Goal: Task Accomplishment & Management: Complete application form

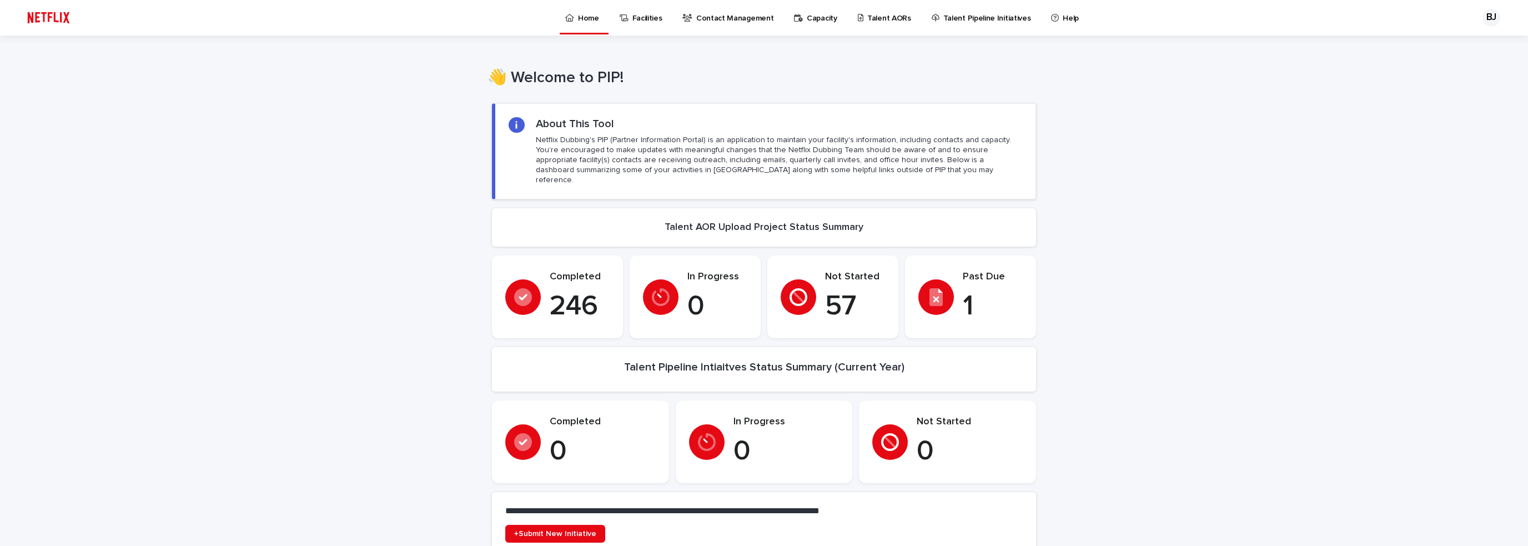
click at [751, 16] on p "Contact Management" at bounding box center [734, 11] width 77 height 23
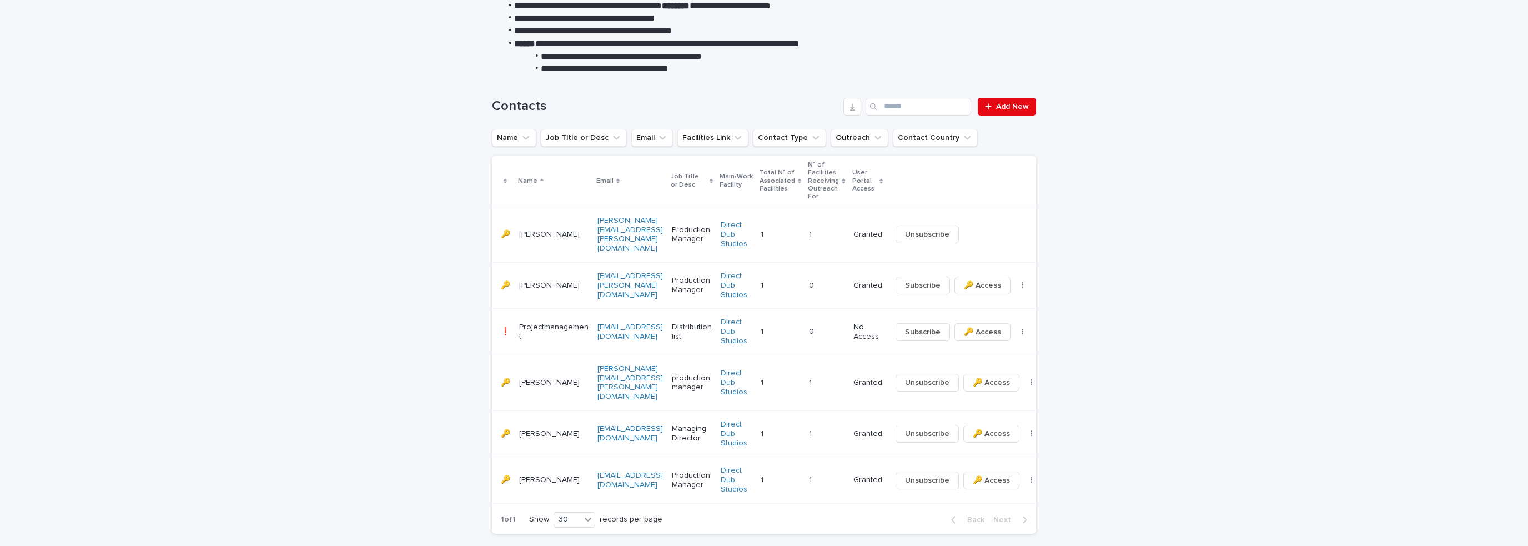
scroll to position [209, 0]
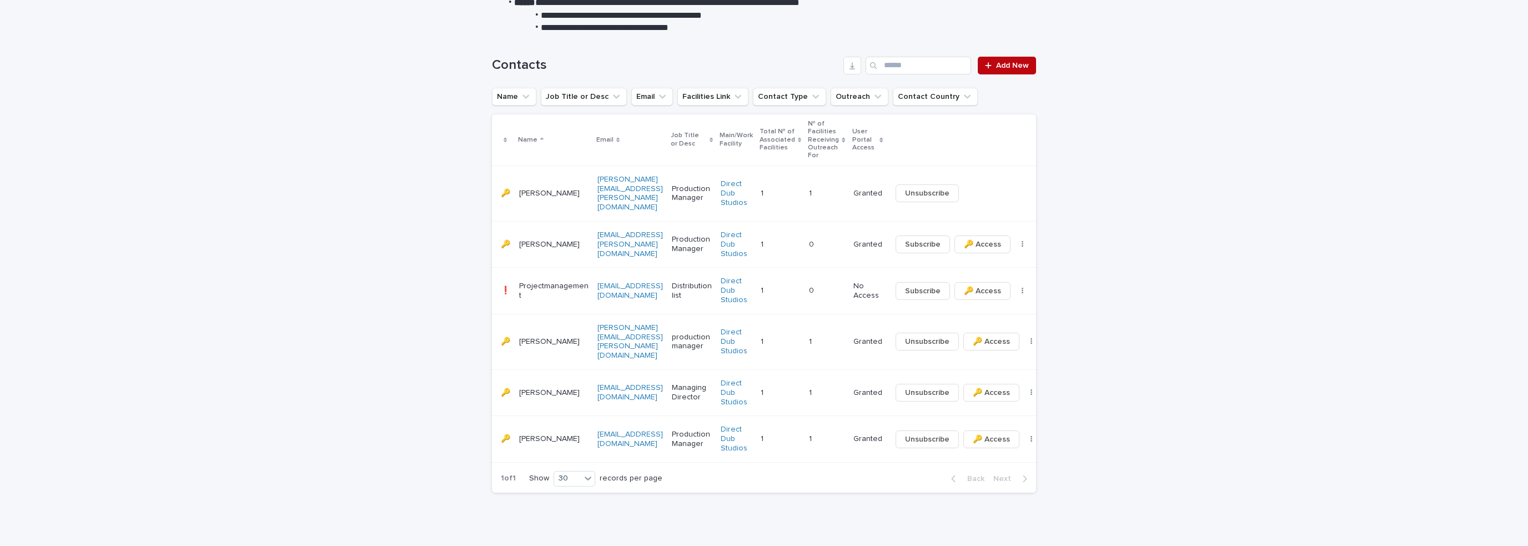
click at [991, 68] on div at bounding box center [990, 66] width 11 height 8
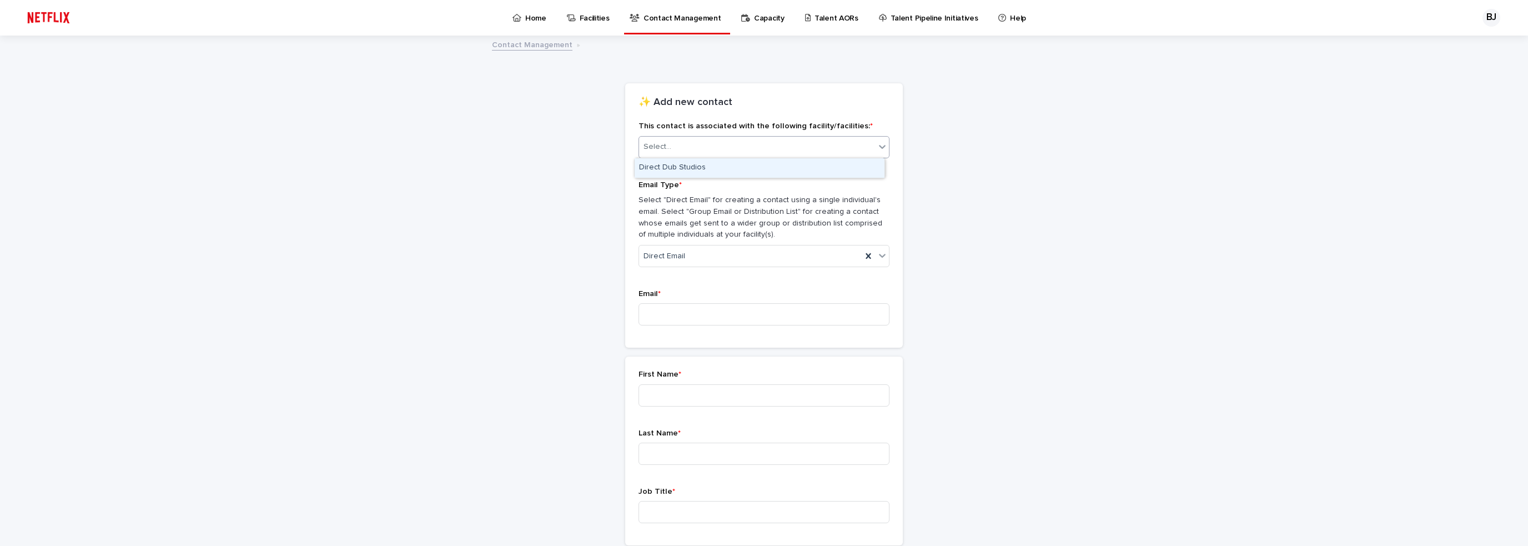
click at [672, 147] on input "text" at bounding box center [672, 146] width 1 height 9
click at [671, 170] on div "Direct Dub Studios" at bounding box center [760, 167] width 250 height 19
type input "**********"
click at [702, 299] on div "Email *" at bounding box center [764, 311] width 251 height 45
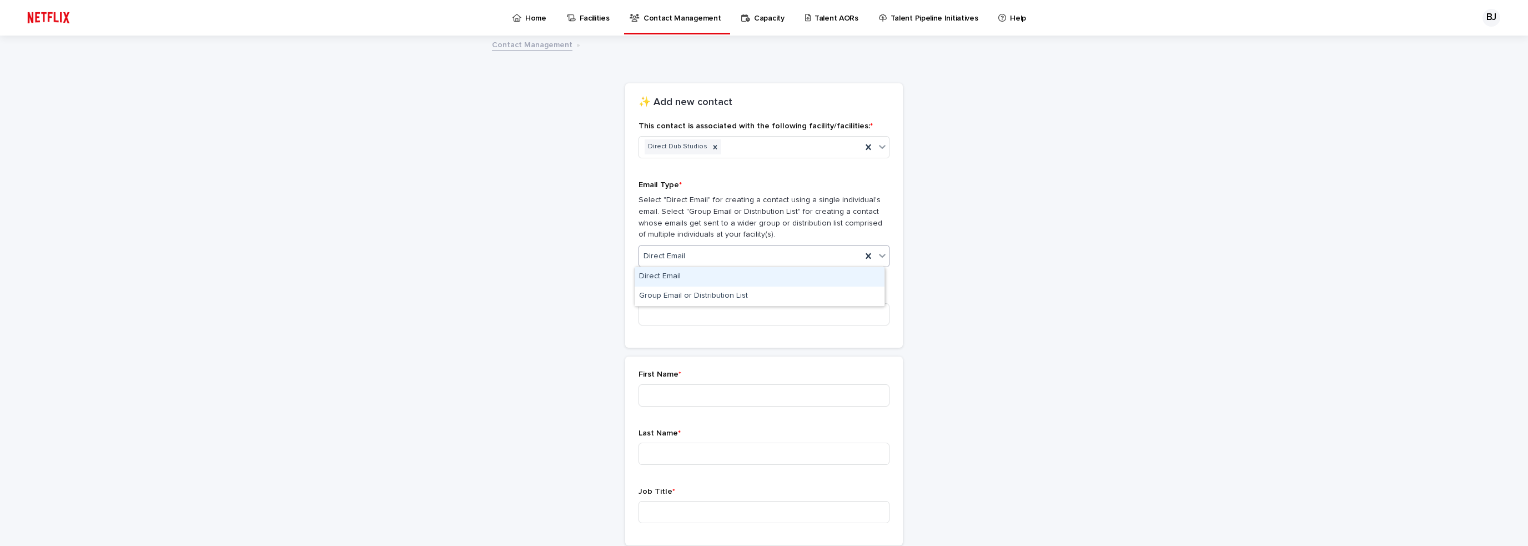
drag, startPoint x: 708, startPoint y: 258, endPoint x: 669, endPoint y: 253, distance: 39.2
click at [669, 253] on div "Direct Email" at bounding box center [750, 256] width 223 height 18
click at [713, 255] on div "Direct Email" at bounding box center [750, 256] width 223 height 18
click at [866, 257] on icon at bounding box center [868, 256] width 5 height 6
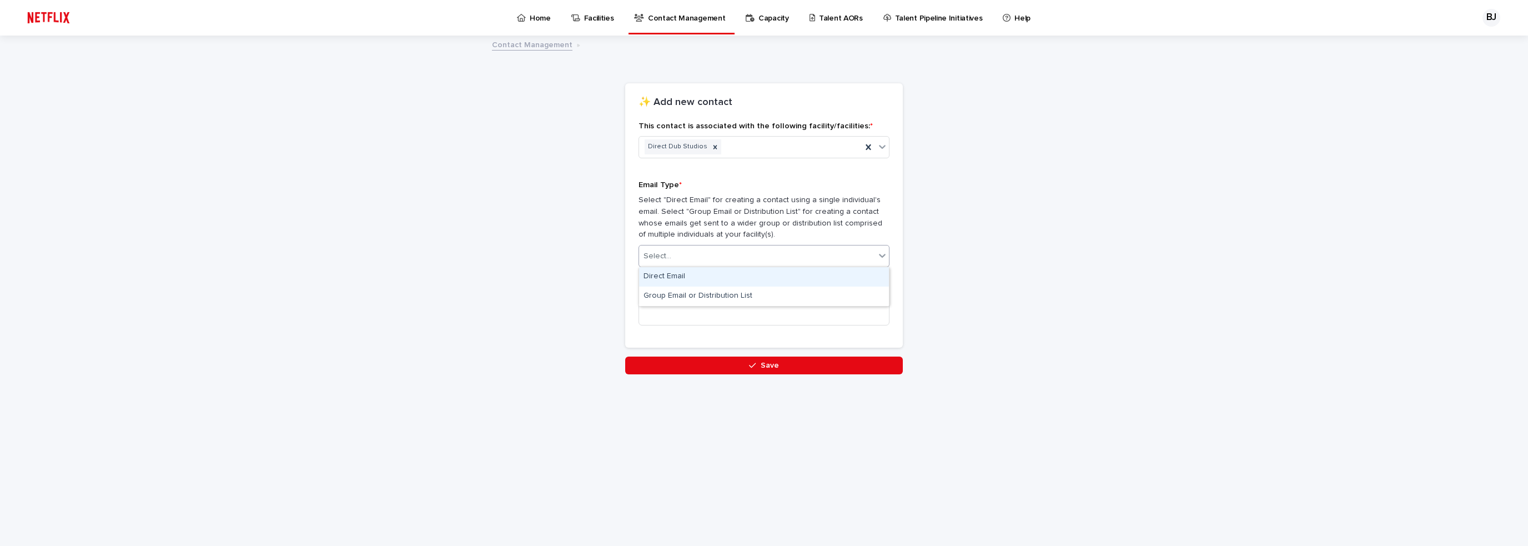
click at [686, 256] on div "Select..." at bounding box center [757, 256] width 236 height 18
click at [678, 275] on div "Direct Email" at bounding box center [764, 276] width 250 height 19
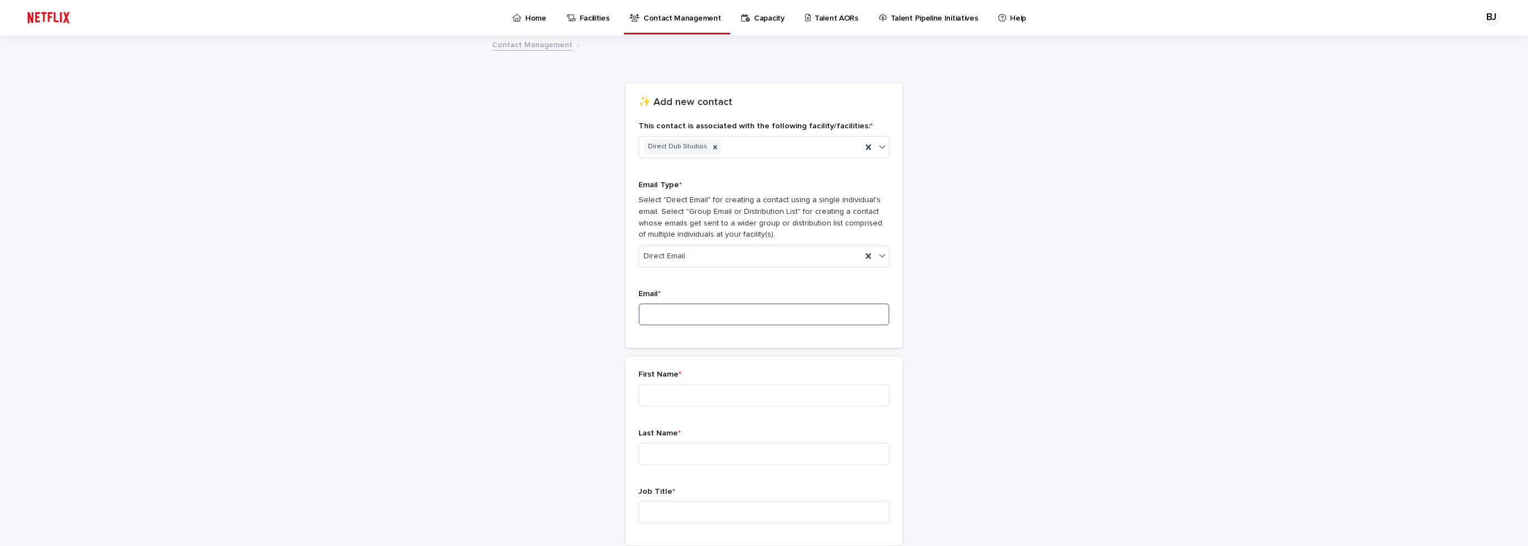
click at [667, 317] on input at bounding box center [764, 314] width 251 height 22
type input "**********"
click at [700, 397] on input at bounding box center [764, 395] width 251 height 22
type input "******"
type input "***"
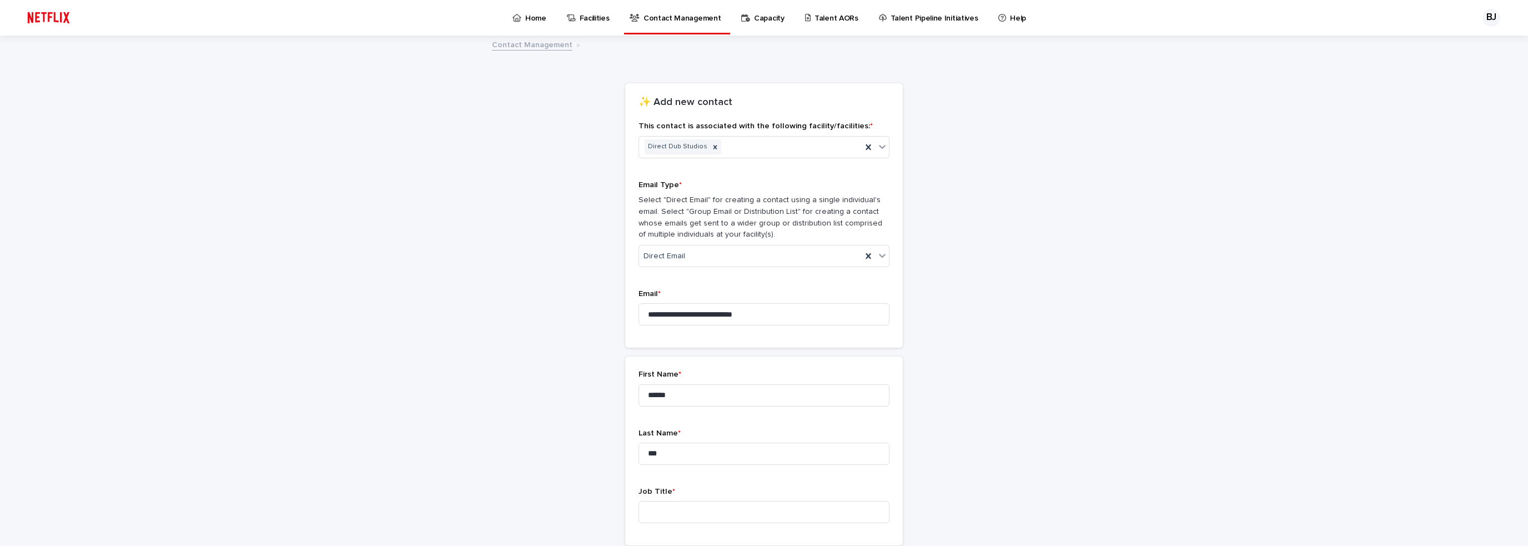
click at [684, 499] on div "Job Title *" at bounding box center [764, 509] width 251 height 45
click at [685, 504] on input at bounding box center [764, 512] width 251 height 22
type input "**********"
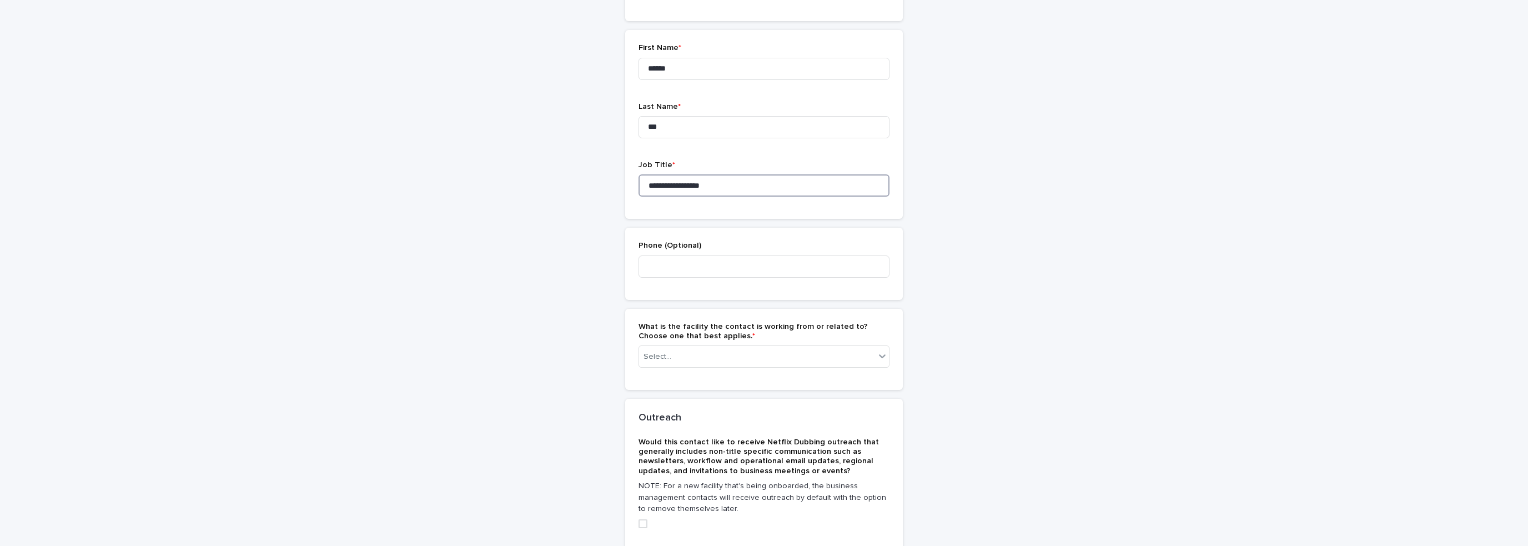
scroll to position [333, 0]
click at [719, 259] on input at bounding box center [764, 260] width 251 height 22
click at [737, 259] on input at bounding box center [764, 260] width 251 height 22
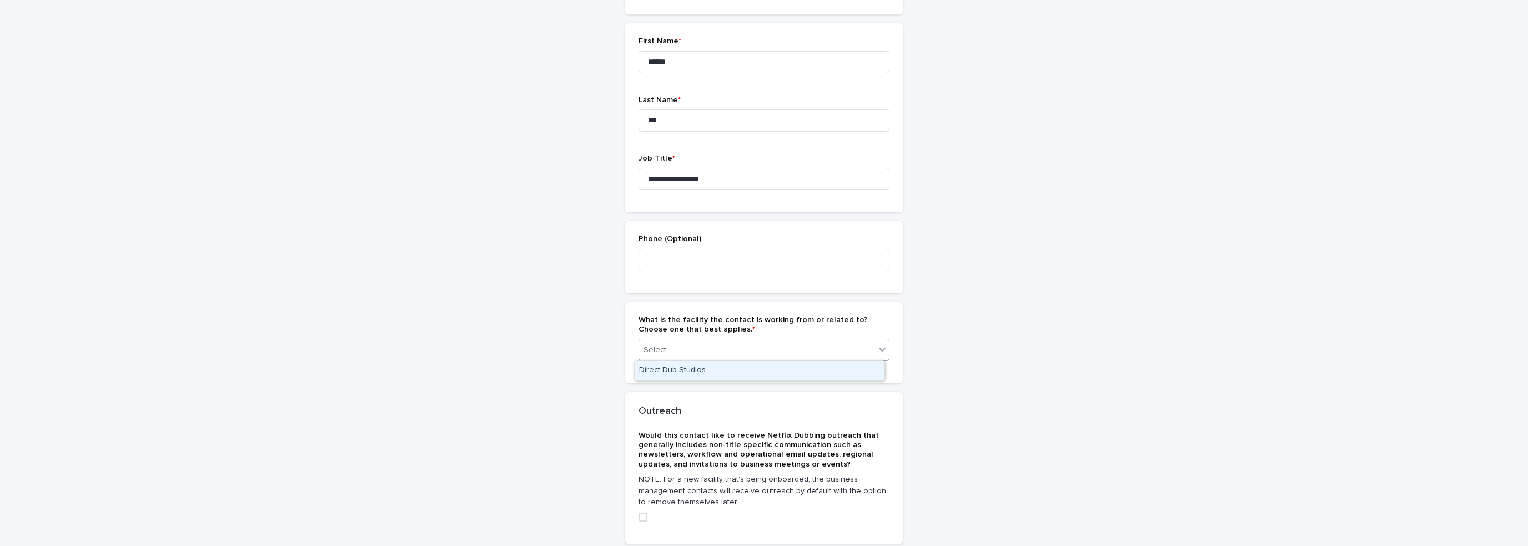
click at [725, 353] on div "Select..." at bounding box center [757, 350] width 236 height 18
click at [720, 371] on div "Direct Dub Studios" at bounding box center [760, 370] width 250 height 19
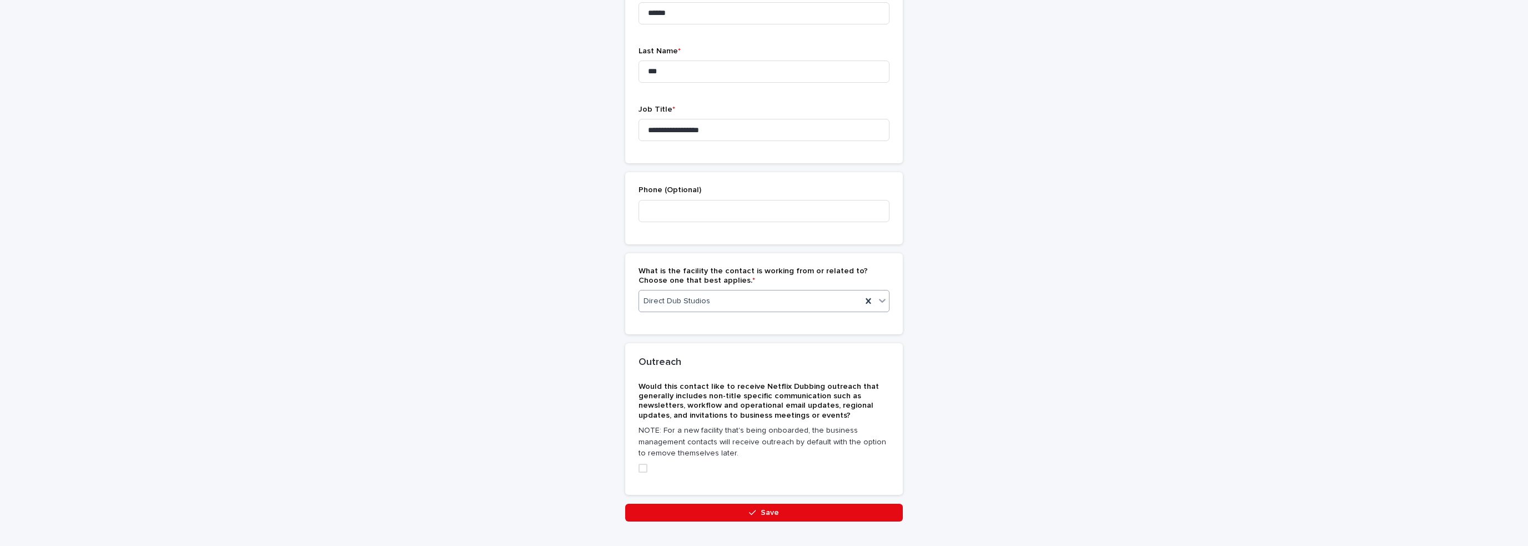
scroll to position [412, 0]
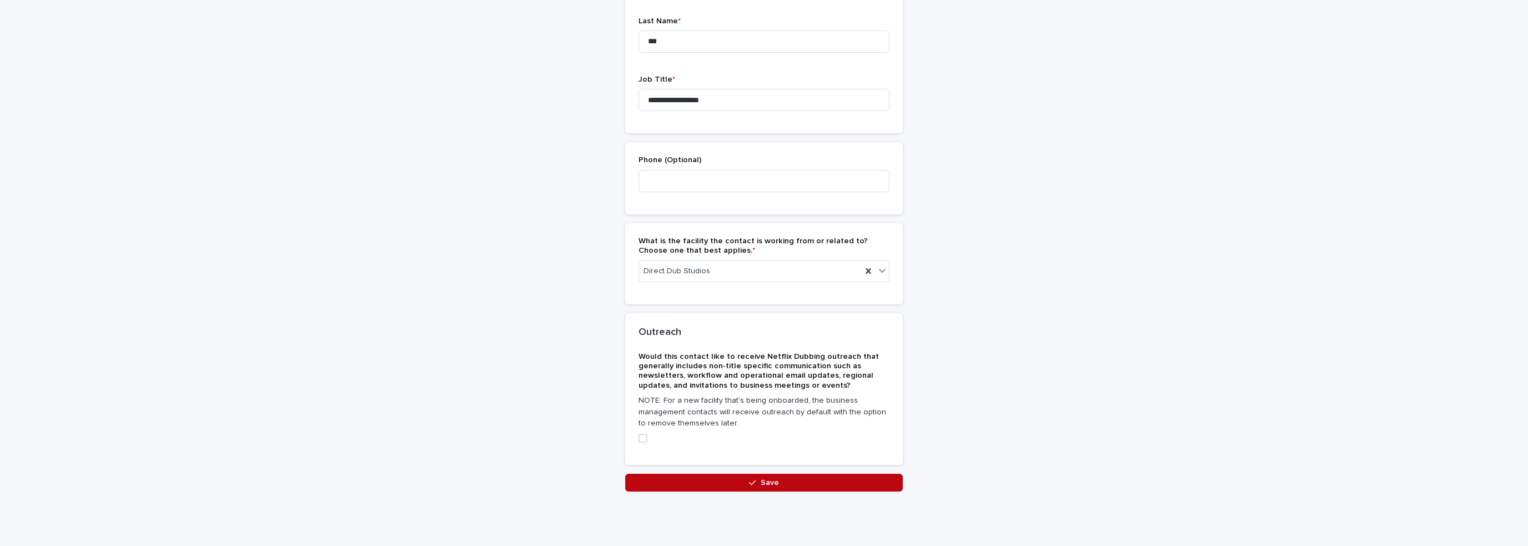
click at [761, 479] on span "Save" at bounding box center [770, 483] width 18 height 8
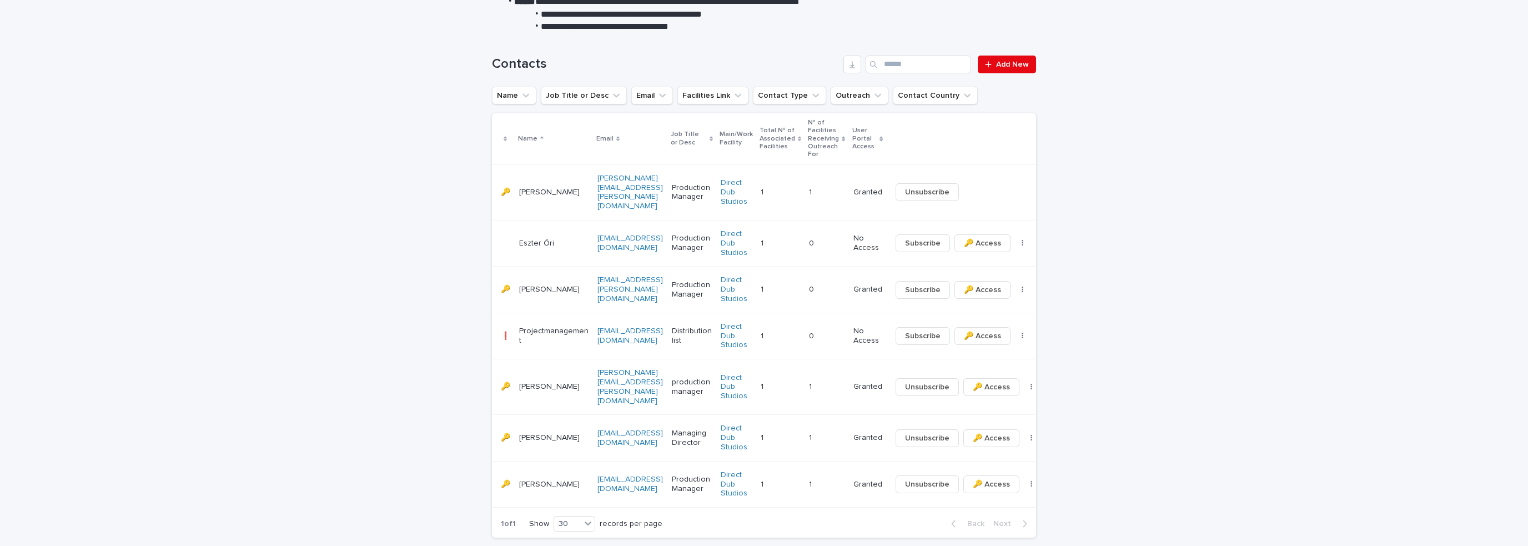
scroll to position [255, 0]
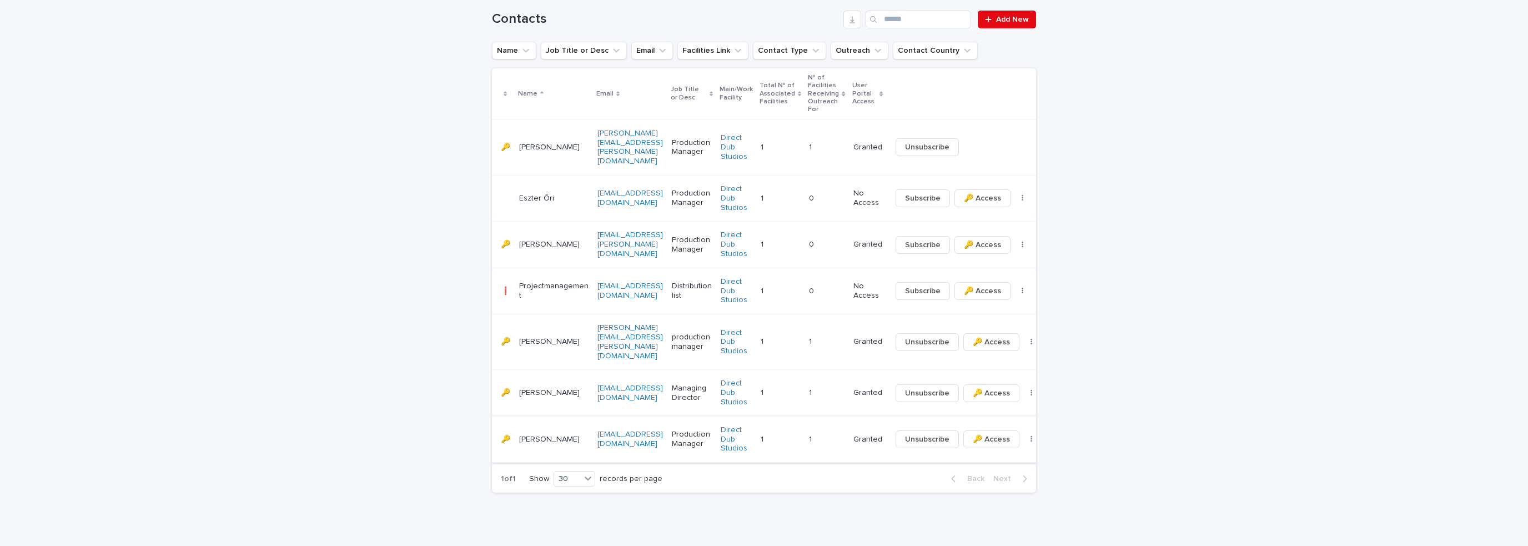
click at [1031, 436] on icon "button" at bounding box center [1032, 439] width 2 height 7
click at [985, 437] on span "⤫ Delete" at bounding box center [978, 441] width 33 height 11
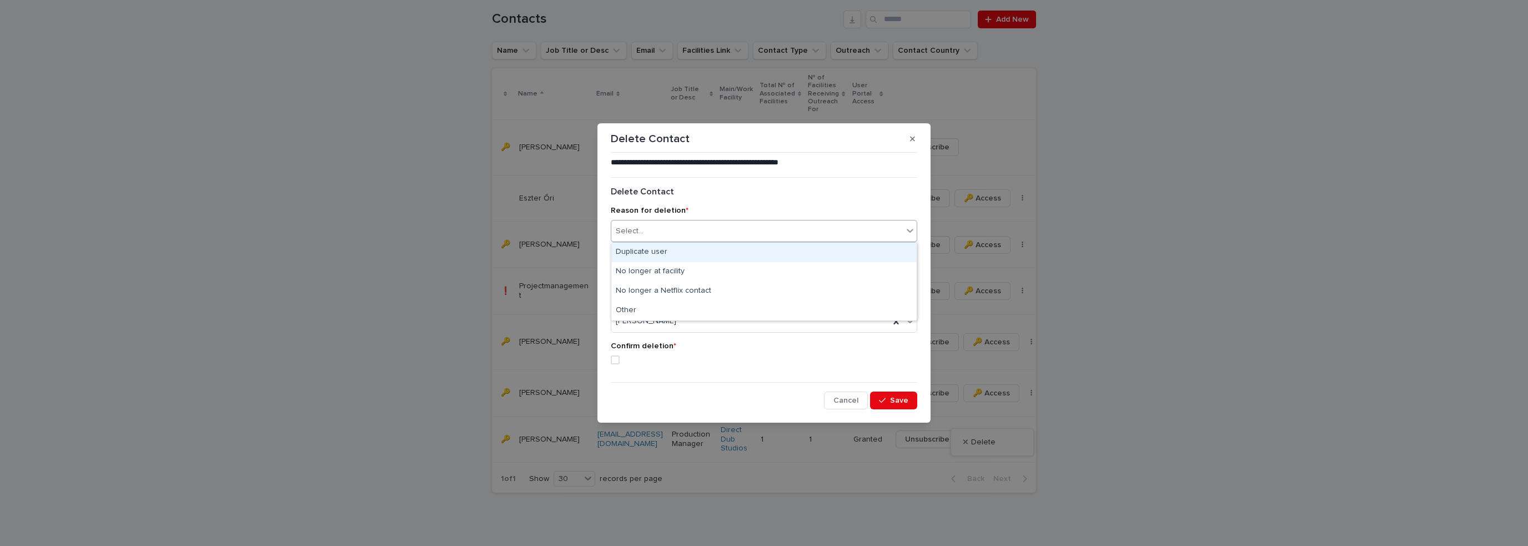
click at [698, 230] on div "Select..." at bounding box center [757, 231] width 292 height 18
click at [681, 266] on div "No longer at facility" at bounding box center [763, 271] width 305 height 19
click at [891, 399] on span "Save" at bounding box center [899, 400] width 18 height 8
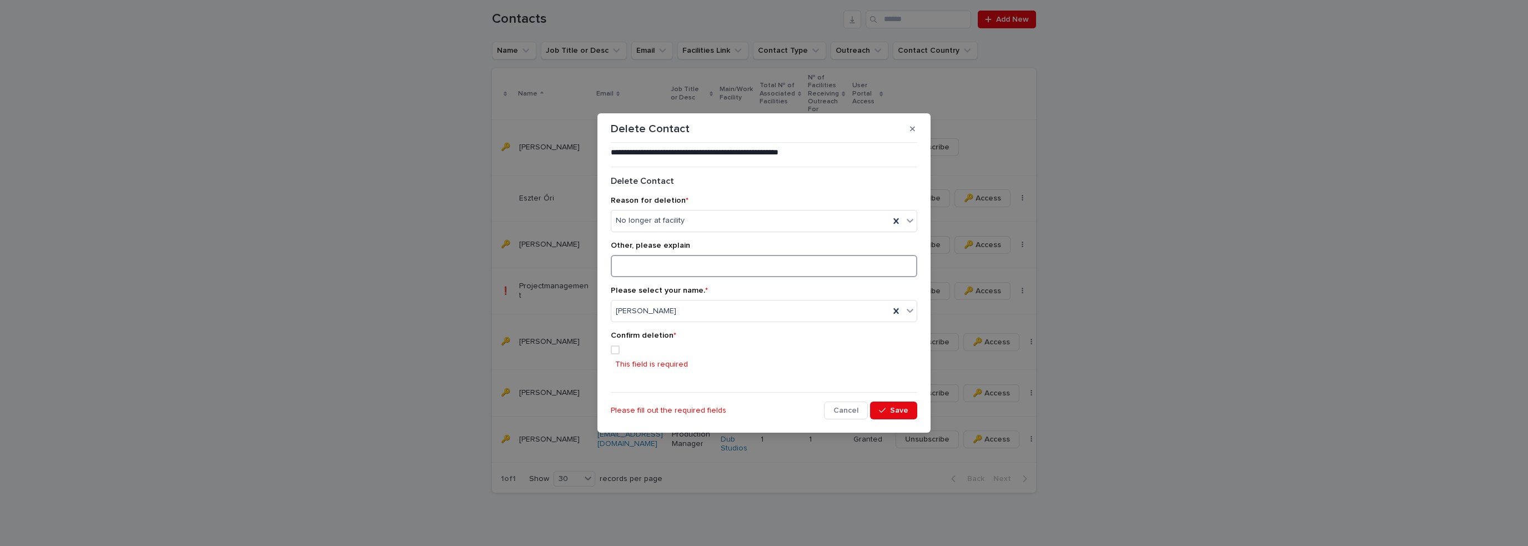
click at [644, 264] on input at bounding box center [764, 266] width 307 height 22
click at [728, 348] on label at bounding box center [764, 349] width 307 height 9
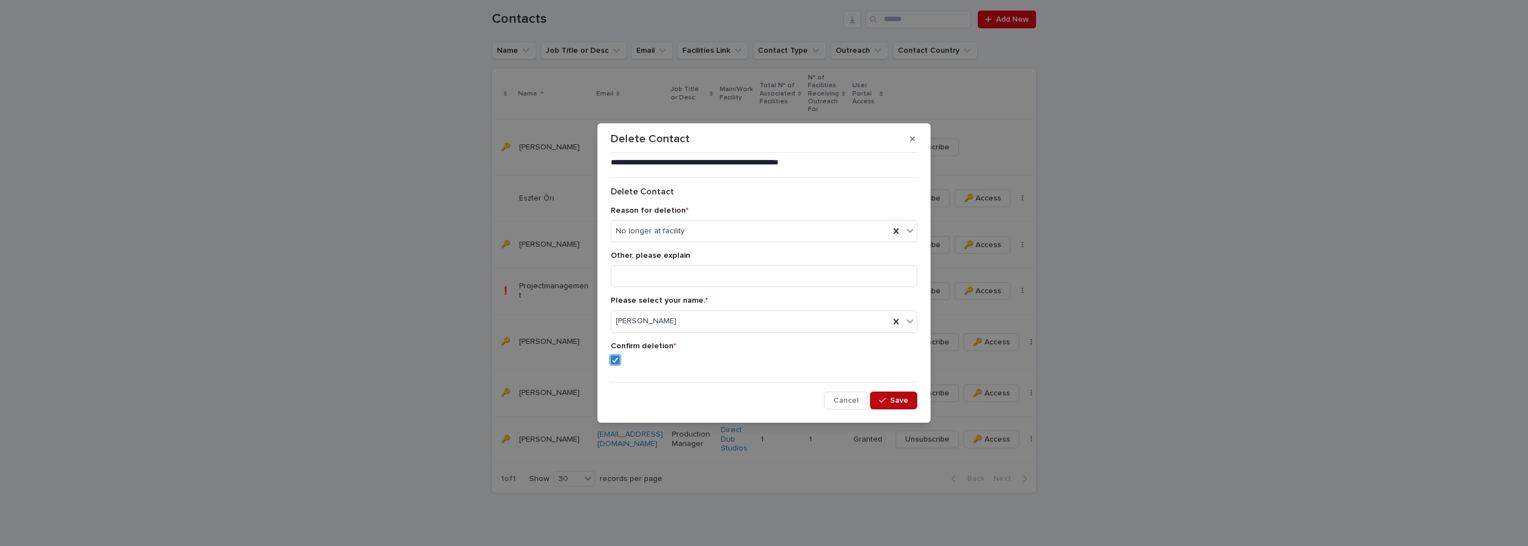
click at [904, 403] on span "Save" at bounding box center [899, 400] width 18 height 8
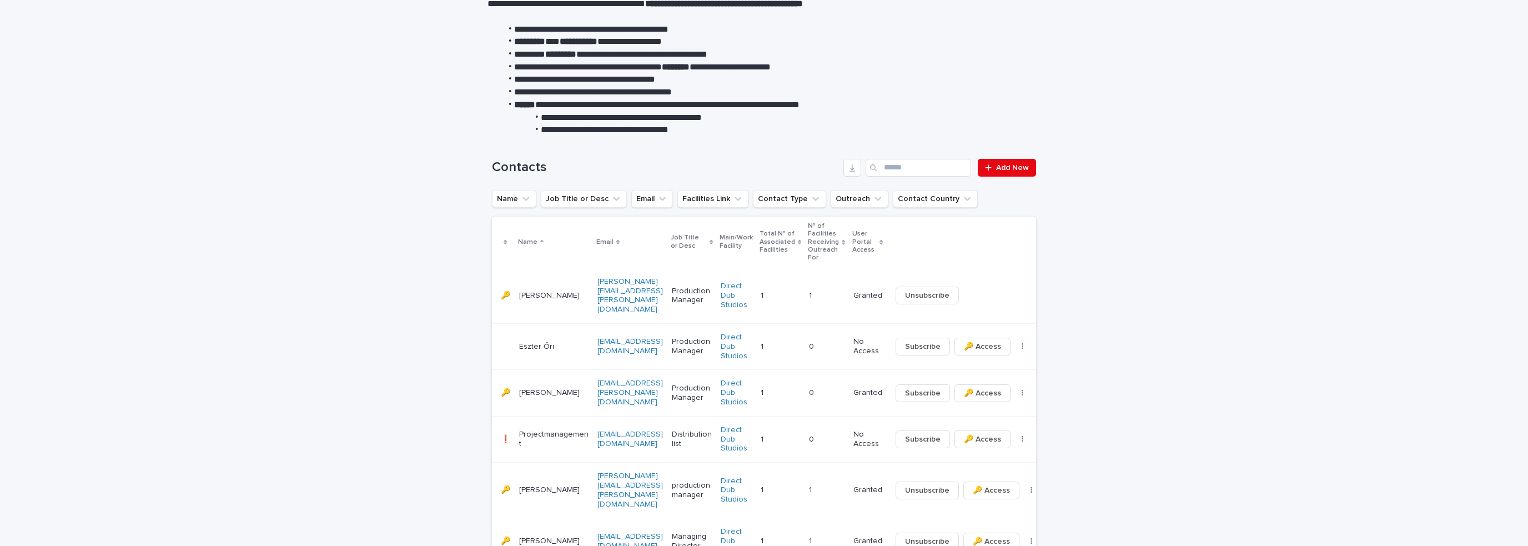
scroll to position [0, 0]
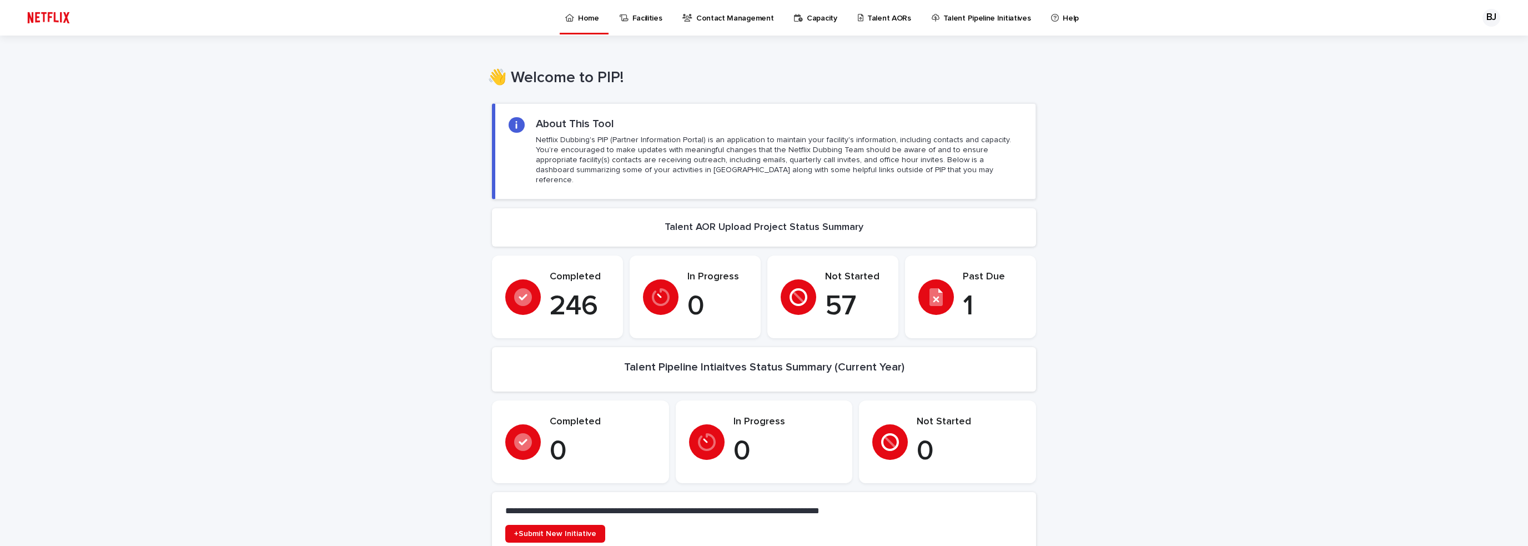
drag, startPoint x: 0, startPoint y: 0, endPoint x: 304, endPoint y: 114, distance: 324.9
click at [717, 16] on p "Contact Management" at bounding box center [734, 11] width 77 height 23
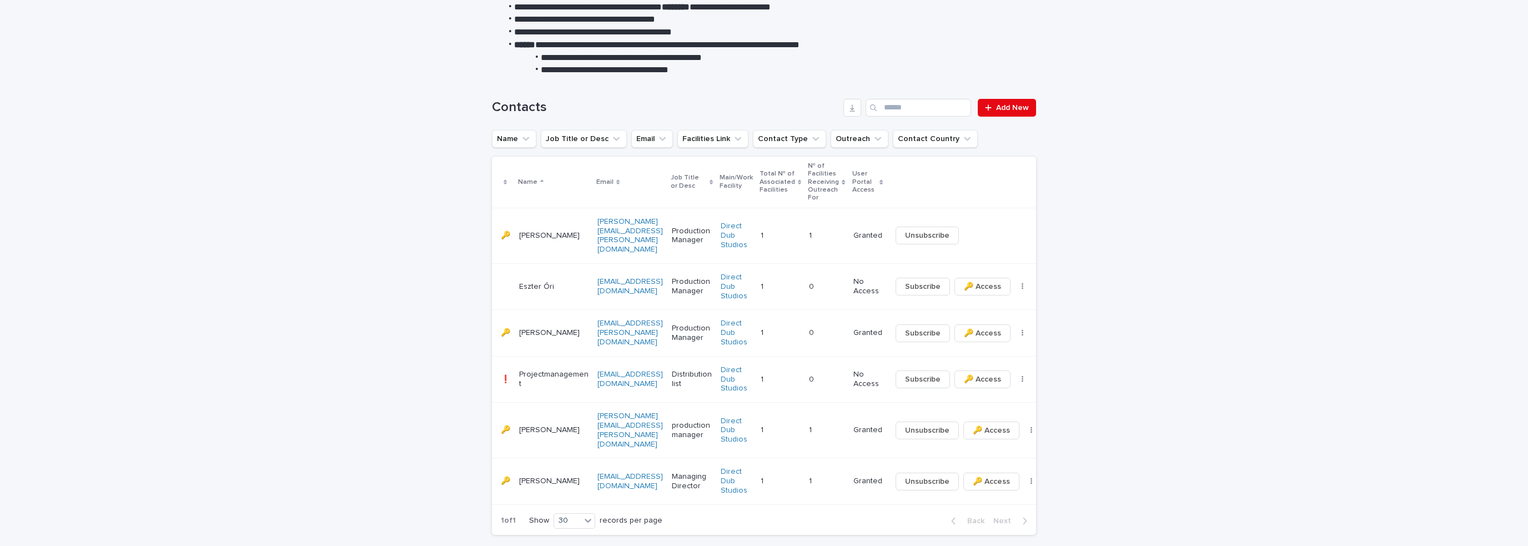
scroll to position [209, 0]
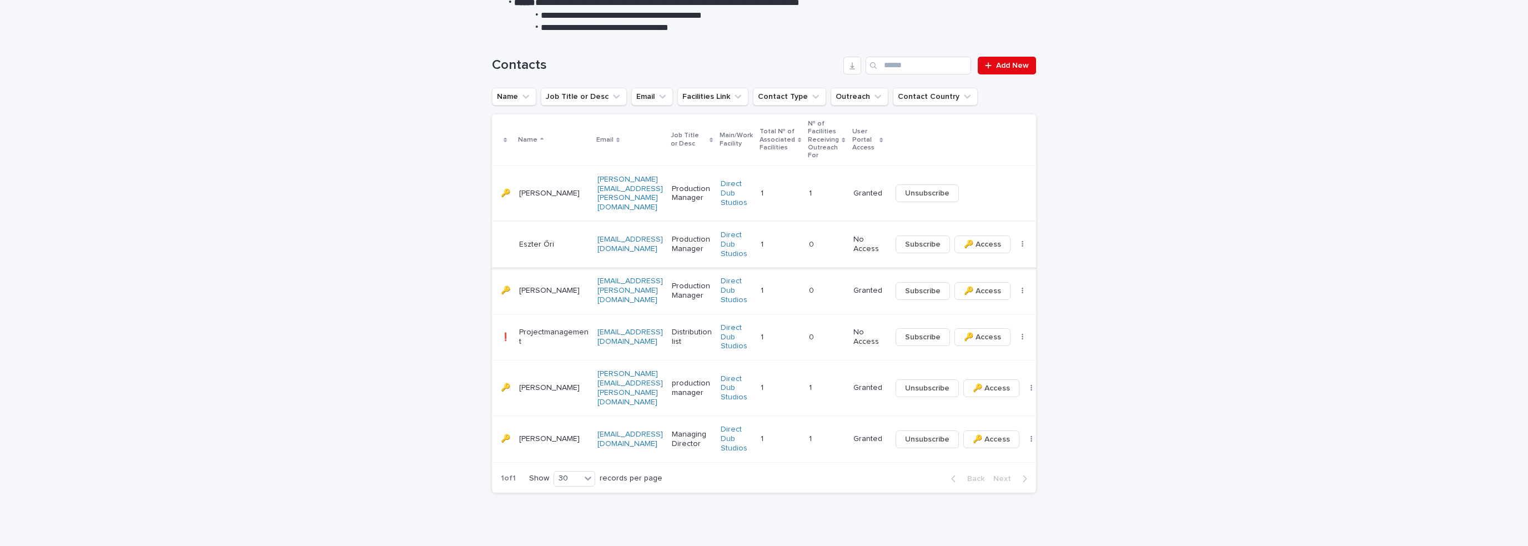
click at [1022, 240] on icon "button" at bounding box center [1023, 244] width 2 height 8
click at [914, 239] on span "Subscribe" at bounding box center [923, 244] width 36 height 11
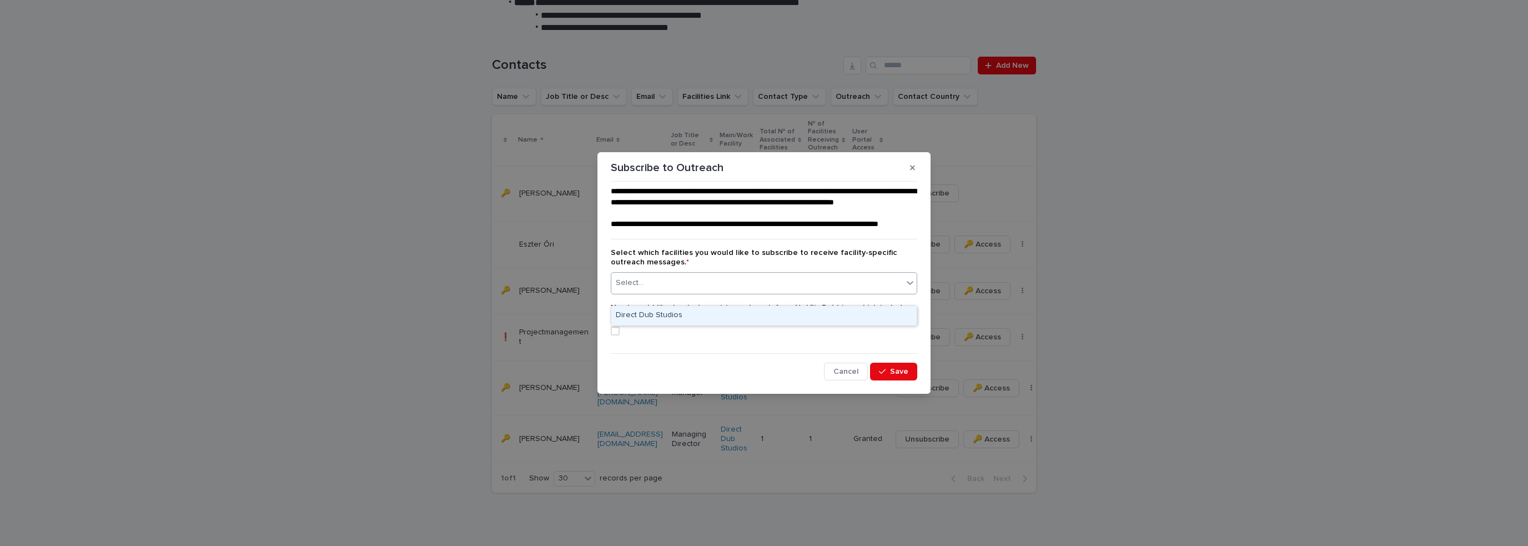
click at [689, 292] on div "Select..." at bounding box center [757, 283] width 292 height 18
click at [684, 309] on div "Direct Dub Studios" at bounding box center [763, 315] width 305 height 19
click at [681, 290] on div at bounding box center [687, 282] width 12 height 15
click at [710, 292] on div "Select..." at bounding box center [757, 283] width 292 height 18
click at [701, 309] on div "Direct Dub Studios" at bounding box center [763, 315] width 305 height 19
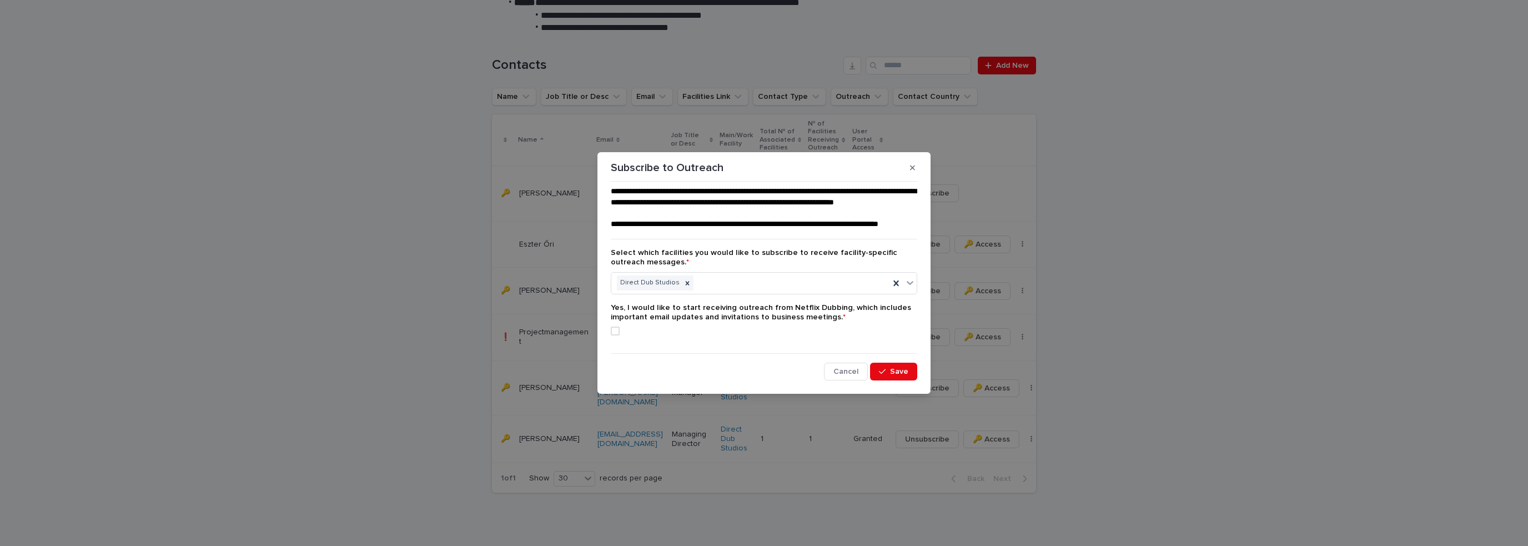
drag, startPoint x: 896, startPoint y: 385, endPoint x: 620, endPoint y: 362, distance: 276.5
click at [624, 368] on div "**********" at bounding box center [764, 283] width 307 height 195
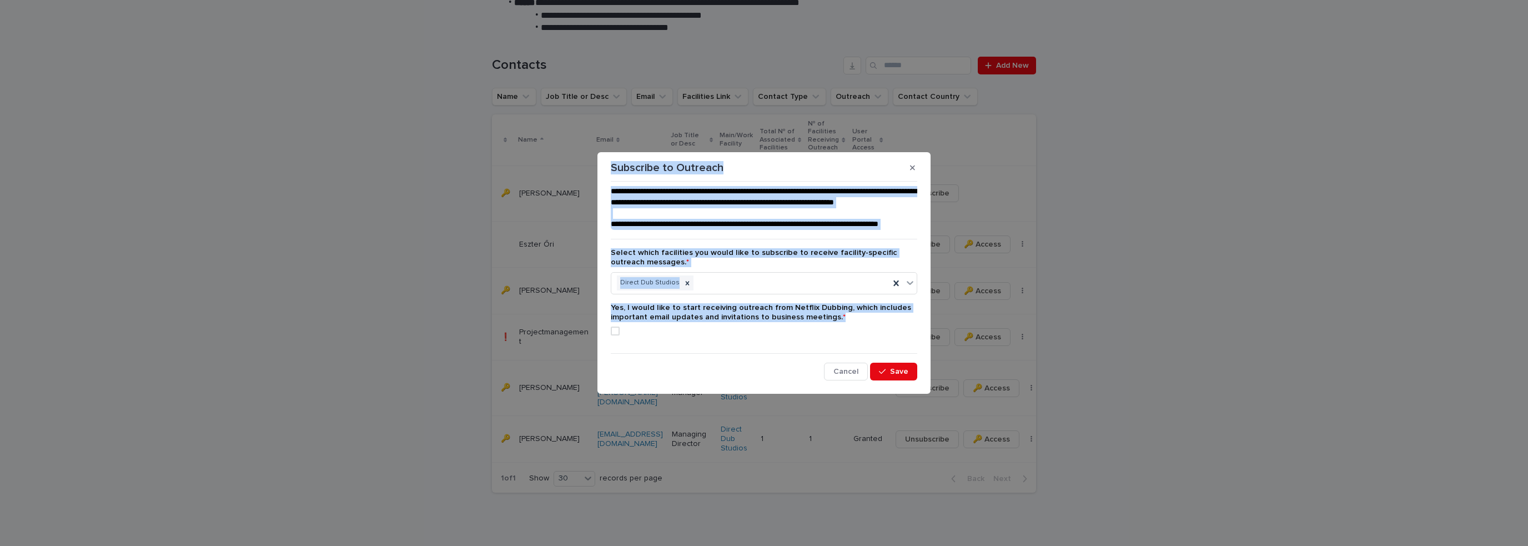
drag, startPoint x: 856, startPoint y: 332, endPoint x: 607, endPoint y: 154, distance: 305.7
click at [607, 154] on section "**********" at bounding box center [764, 273] width 333 height 242
copy section "**********"
click at [849, 375] on span "Cancel" at bounding box center [846, 372] width 25 height 8
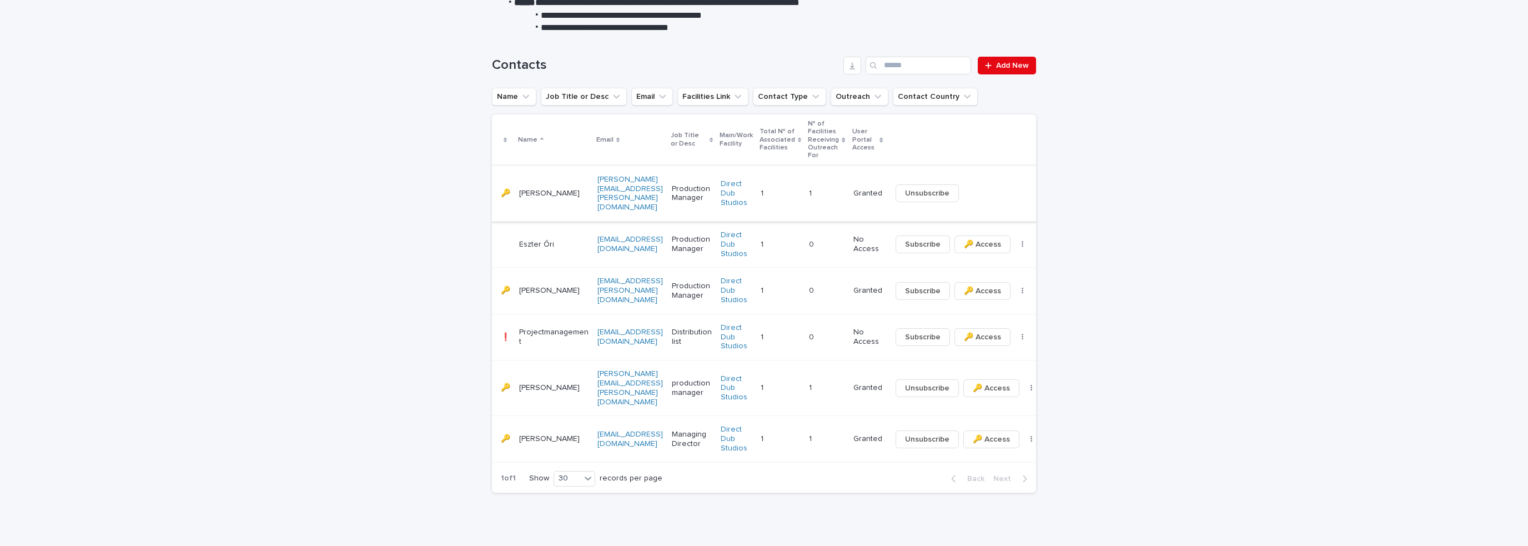
click at [928, 190] on span "Unsubscribe" at bounding box center [927, 193] width 44 height 11
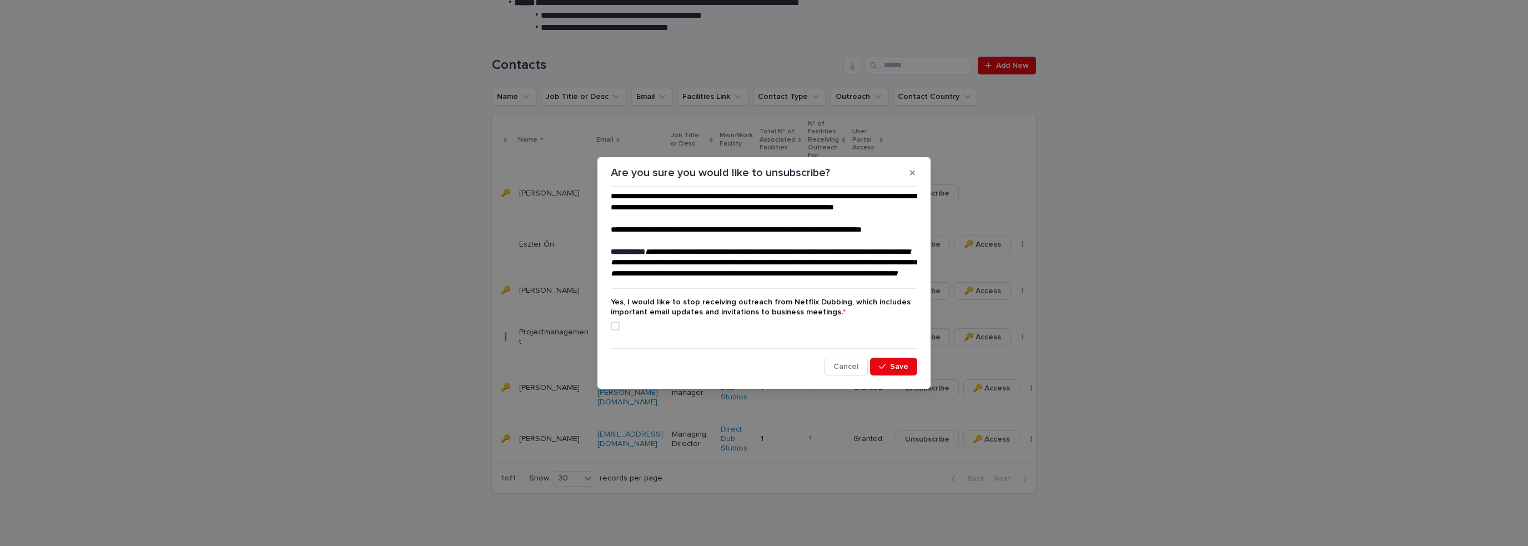
click at [614, 330] on span at bounding box center [615, 326] width 9 height 9
click at [897, 370] on span "Save" at bounding box center [899, 367] width 18 height 8
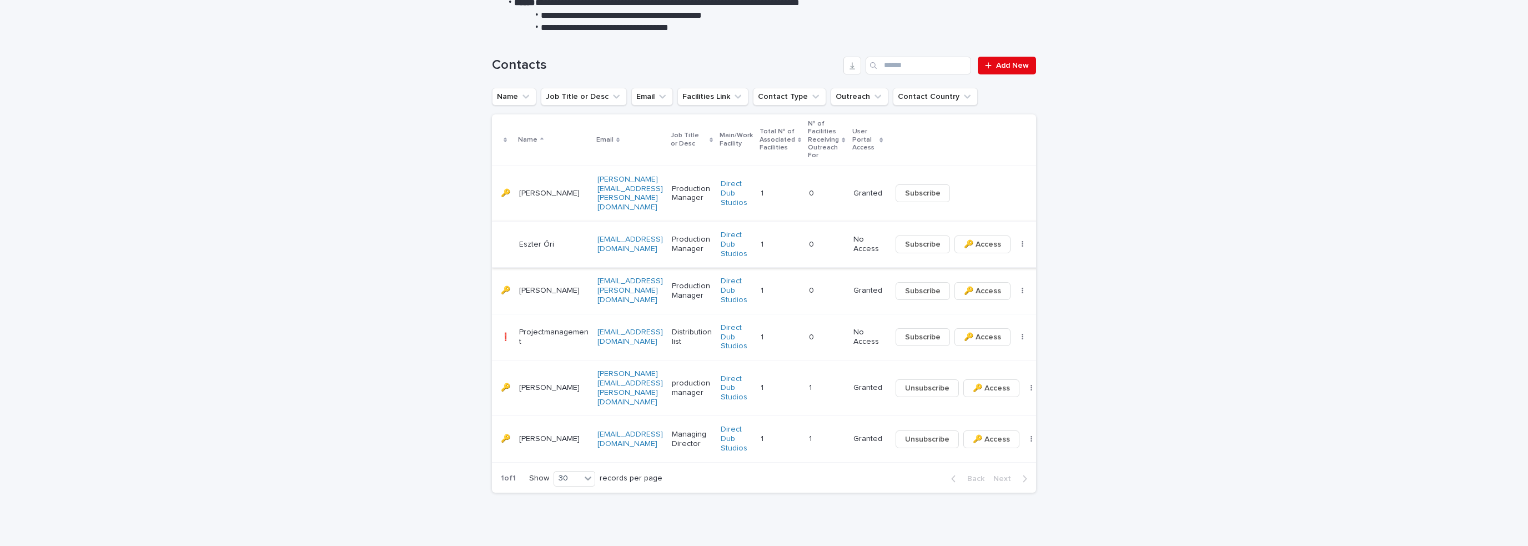
click at [1015, 240] on button "button" at bounding box center [1023, 244] width 16 height 8
click at [1017, 287] on button "button" at bounding box center [1023, 291] width 16 height 8
click at [1318, 338] on div "Loading... Saving… Loading... Saving… Contacts Add New Name Job Title or Desc E…" at bounding box center [764, 295] width 1528 height 523
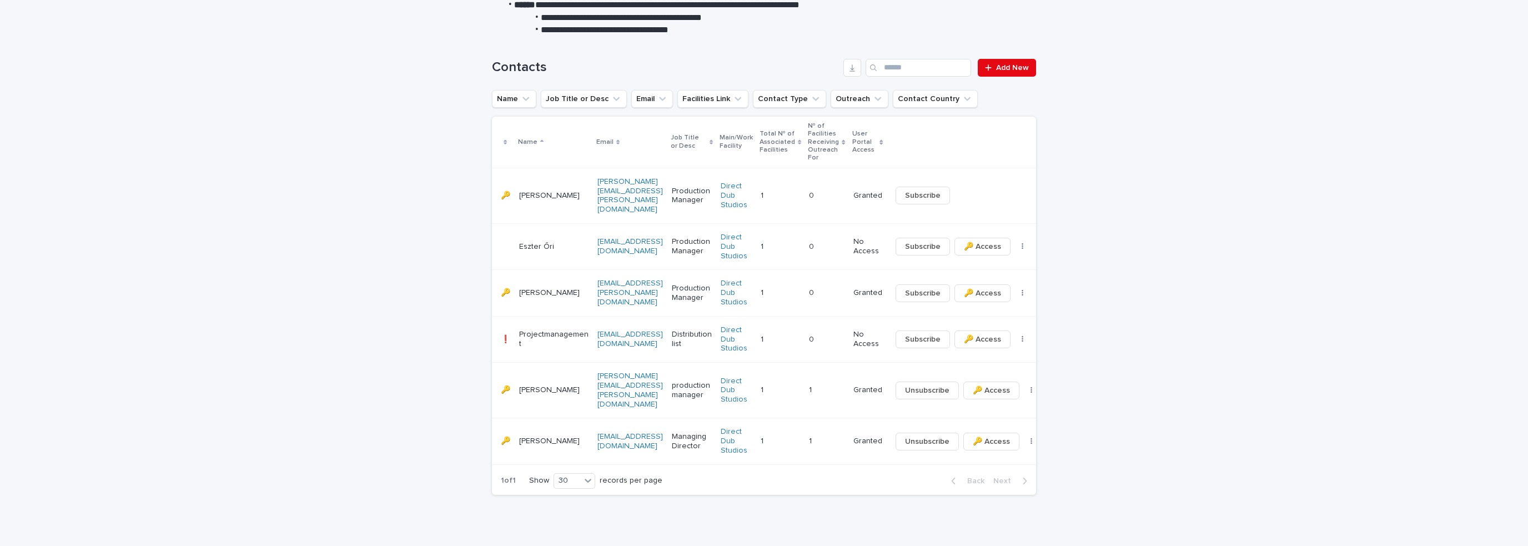
scroll to position [209, 0]
click at [983, 235] on button "🔑 Access" at bounding box center [983, 244] width 56 height 18
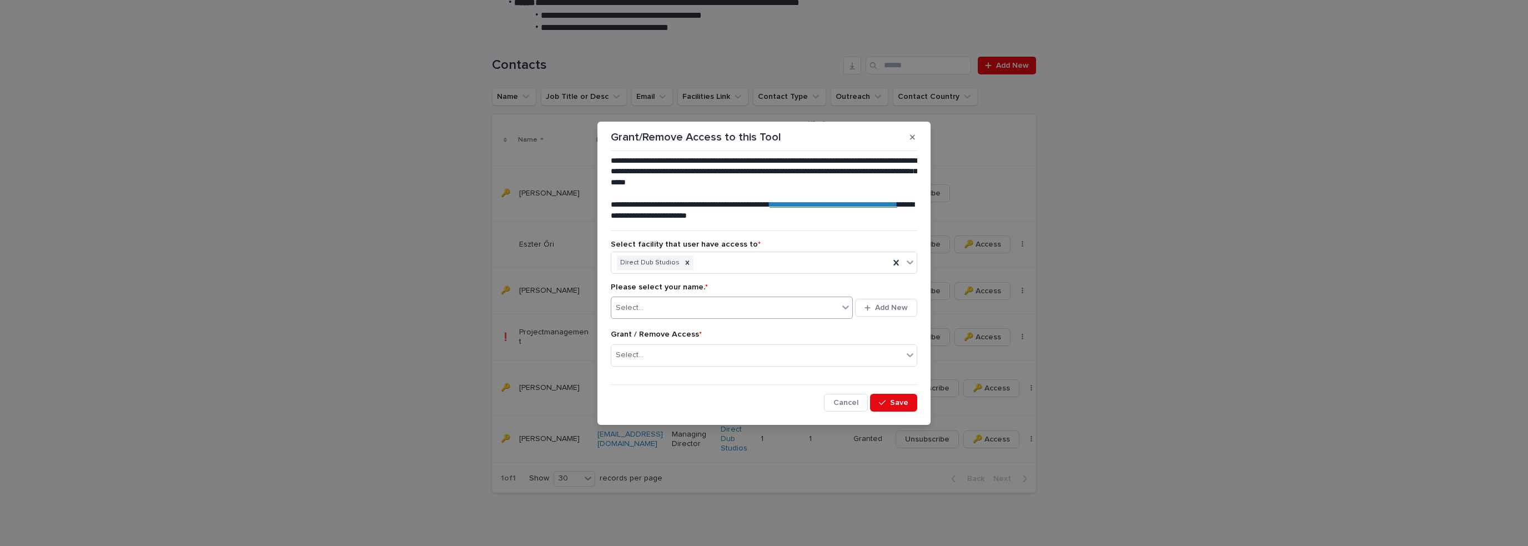
click at [645, 309] on input "text" at bounding box center [645, 307] width 1 height 9
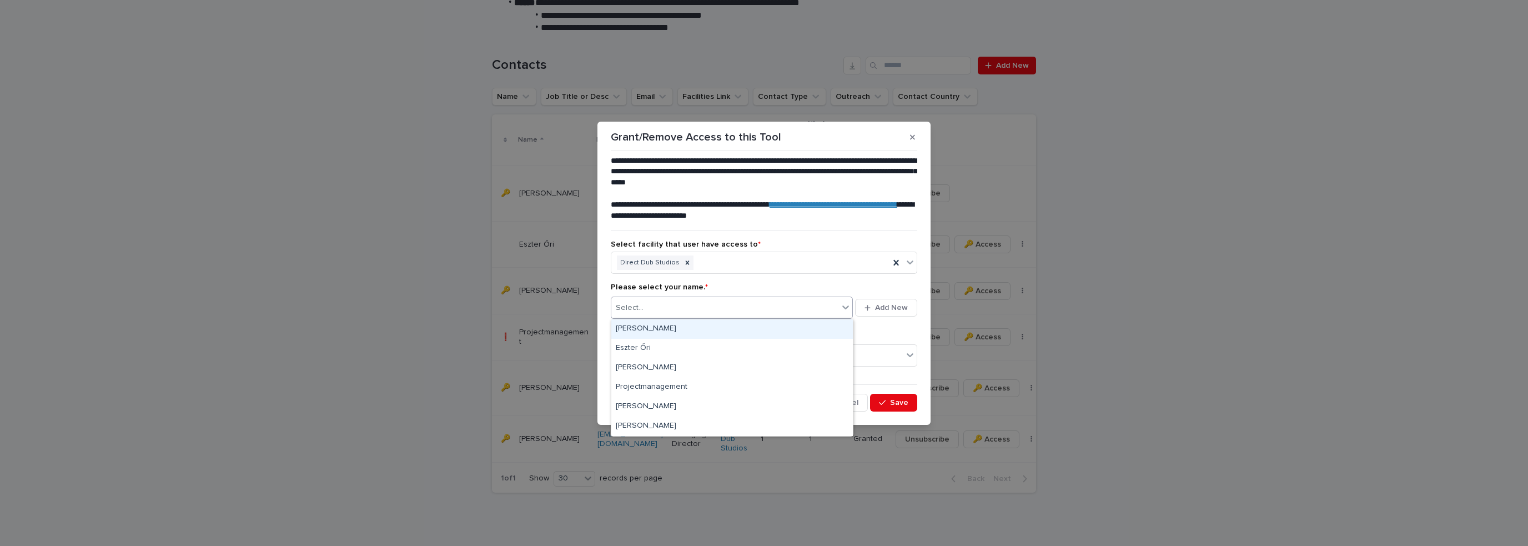
click at [645, 327] on div "[PERSON_NAME]" at bounding box center [732, 328] width 242 height 19
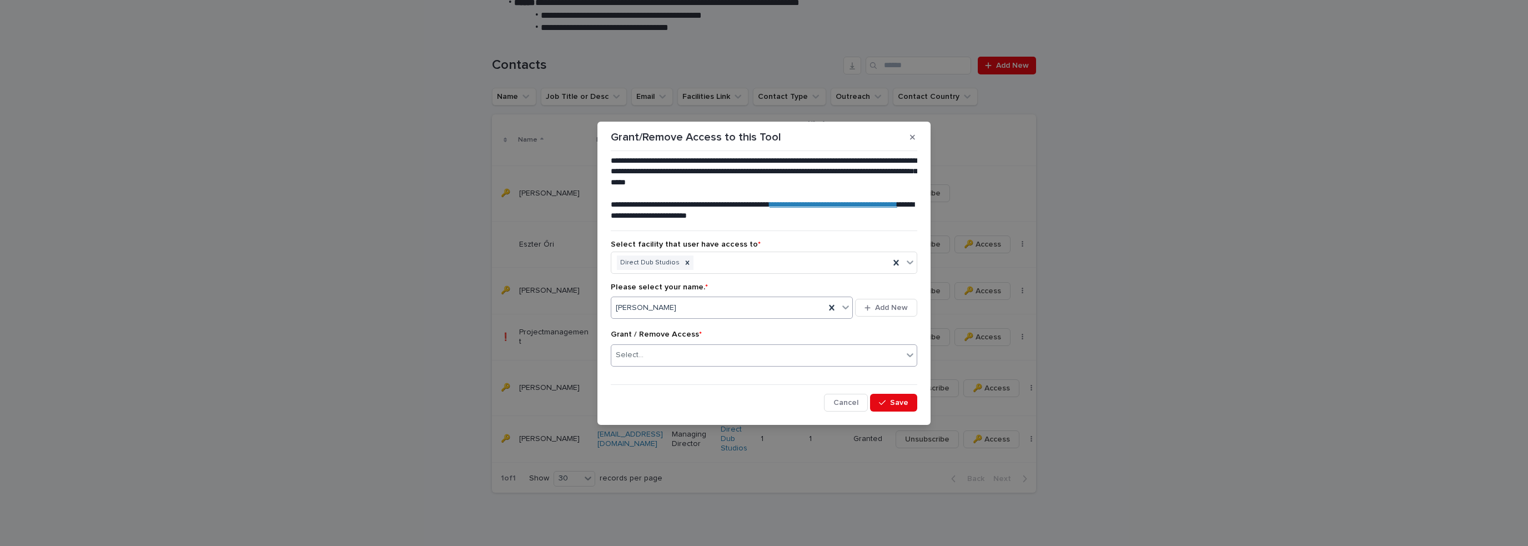
click at [659, 353] on div "Select..." at bounding box center [757, 355] width 292 height 18
click at [653, 375] on div "Grant Access" at bounding box center [763, 376] width 305 height 19
click at [886, 401] on icon "button" at bounding box center [882, 403] width 7 height 8
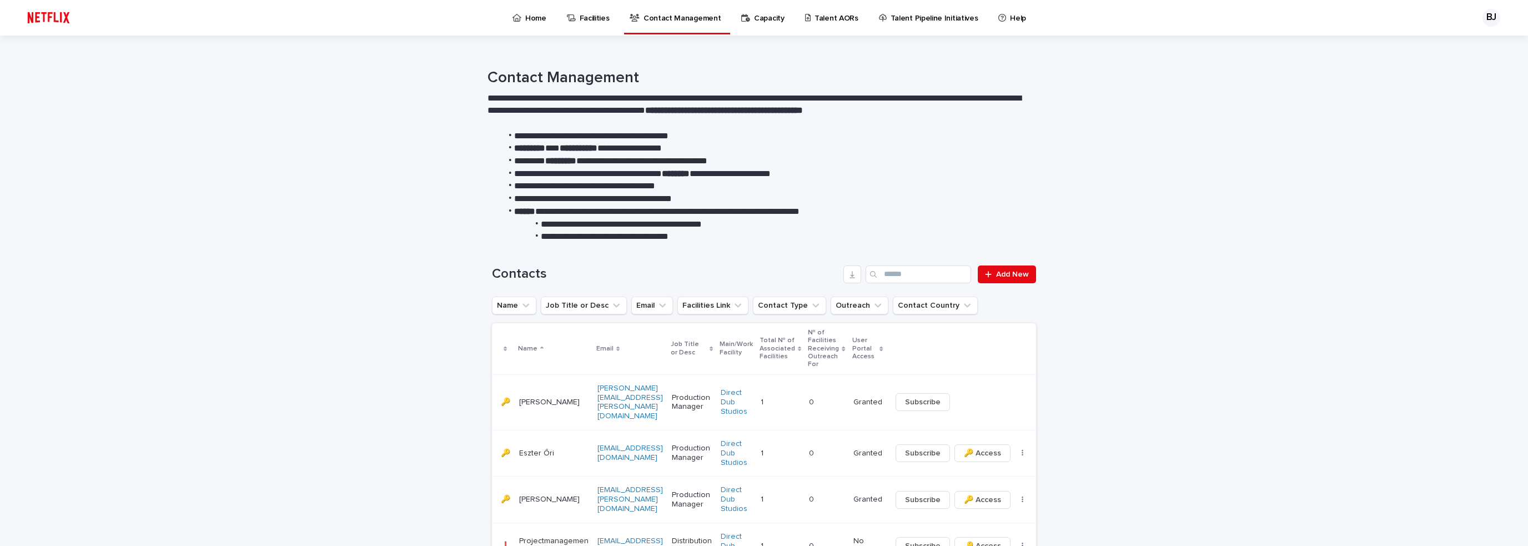
click at [835, 22] on p "Talent AORs" at bounding box center [837, 11] width 44 height 23
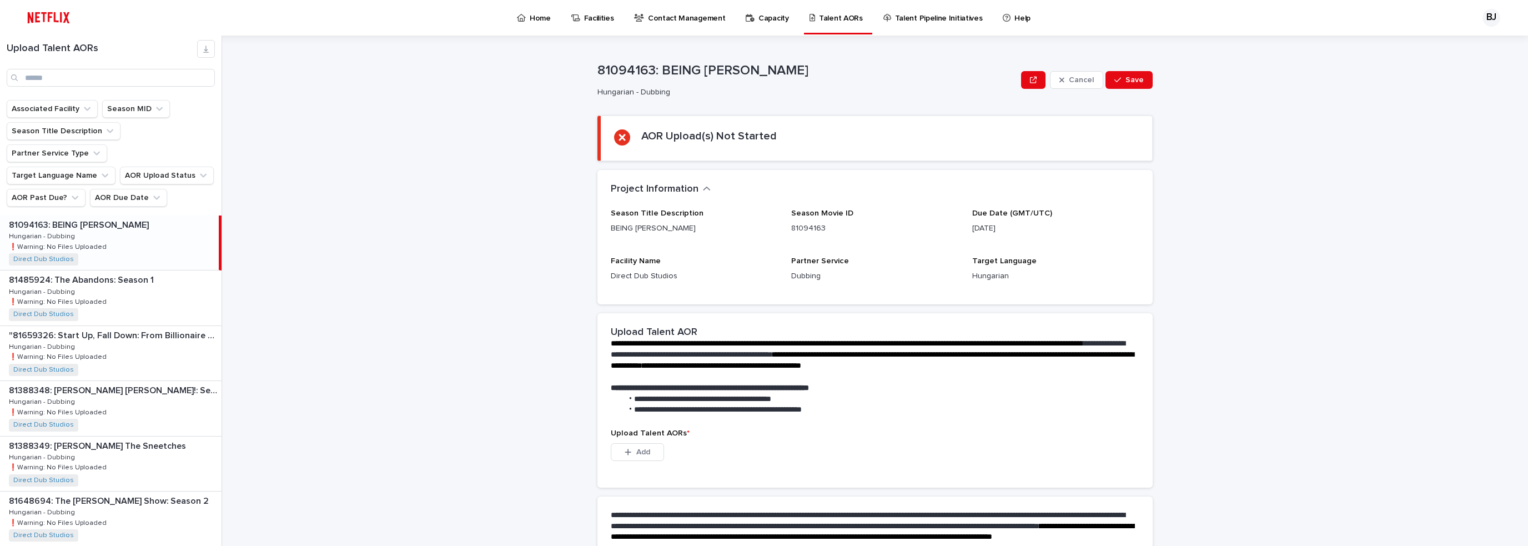
drag, startPoint x: 762, startPoint y: 237, endPoint x: 408, endPoint y: 141, distance: 366.9
click at [409, 141] on div "**********" at bounding box center [881, 291] width 1293 height 510
click at [51, 75] on input "Search" at bounding box center [111, 78] width 208 height 18
type input "****"
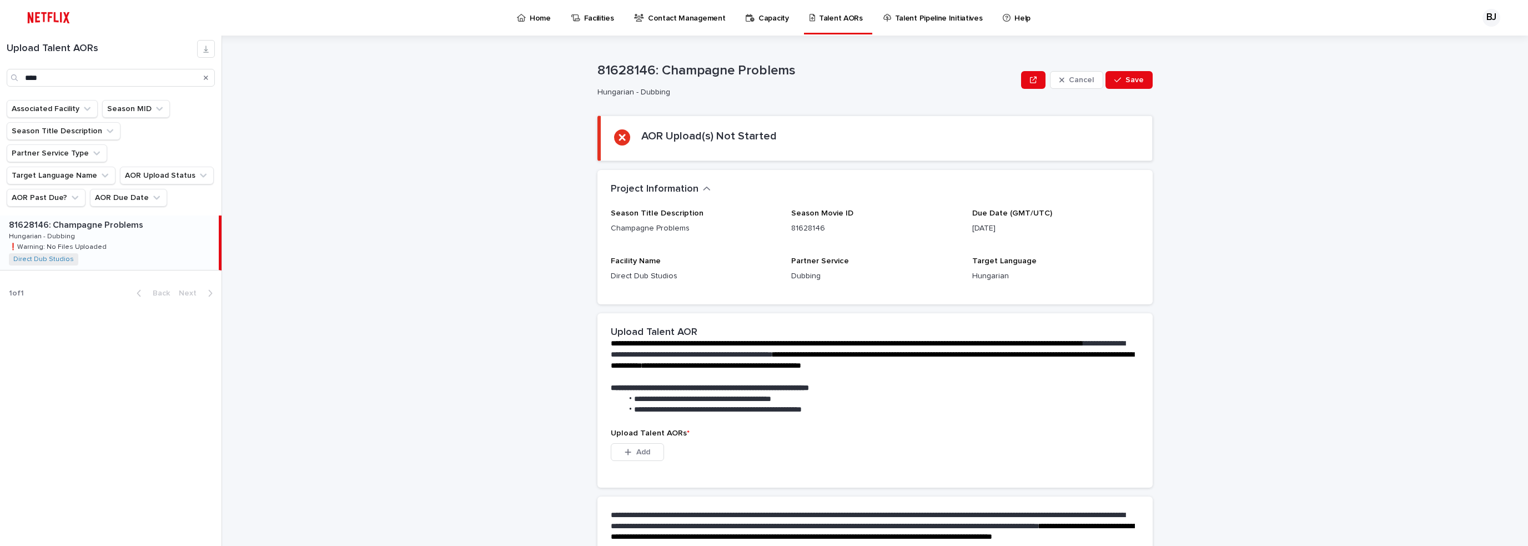
click at [84, 215] on div "81628146: Champagne Problems 81628146: Champagne Problems Hungarian - Dubbing H…" at bounding box center [109, 242] width 219 height 54
click at [111, 218] on p "81628146: Champagne Problems" at bounding box center [77, 224] width 137 height 13
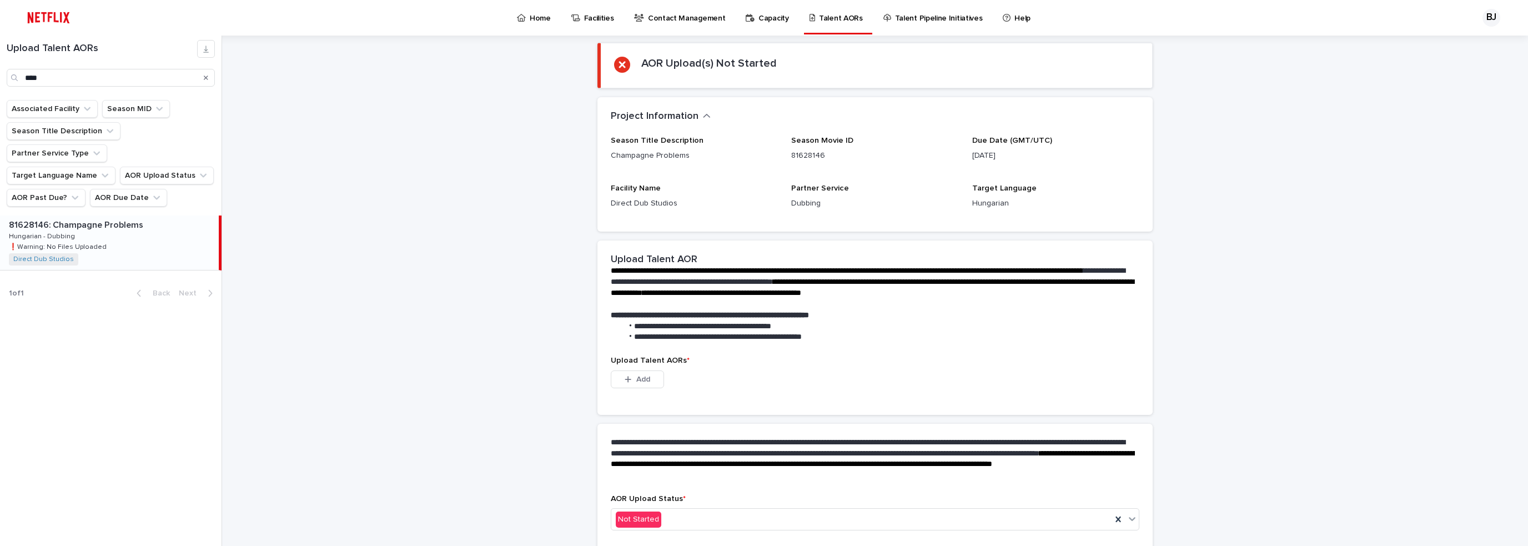
scroll to position [119, 0]
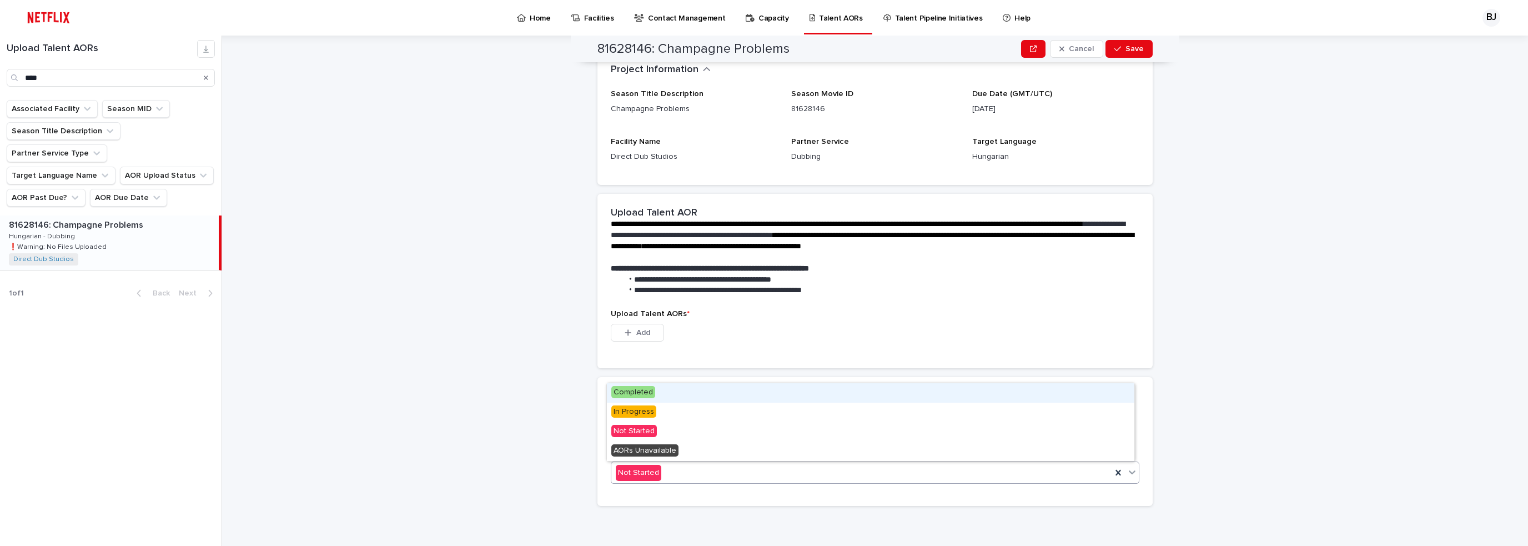
click at [683, 479] on div "Not Started" at bounding box center [861, 473] width 500 height 18
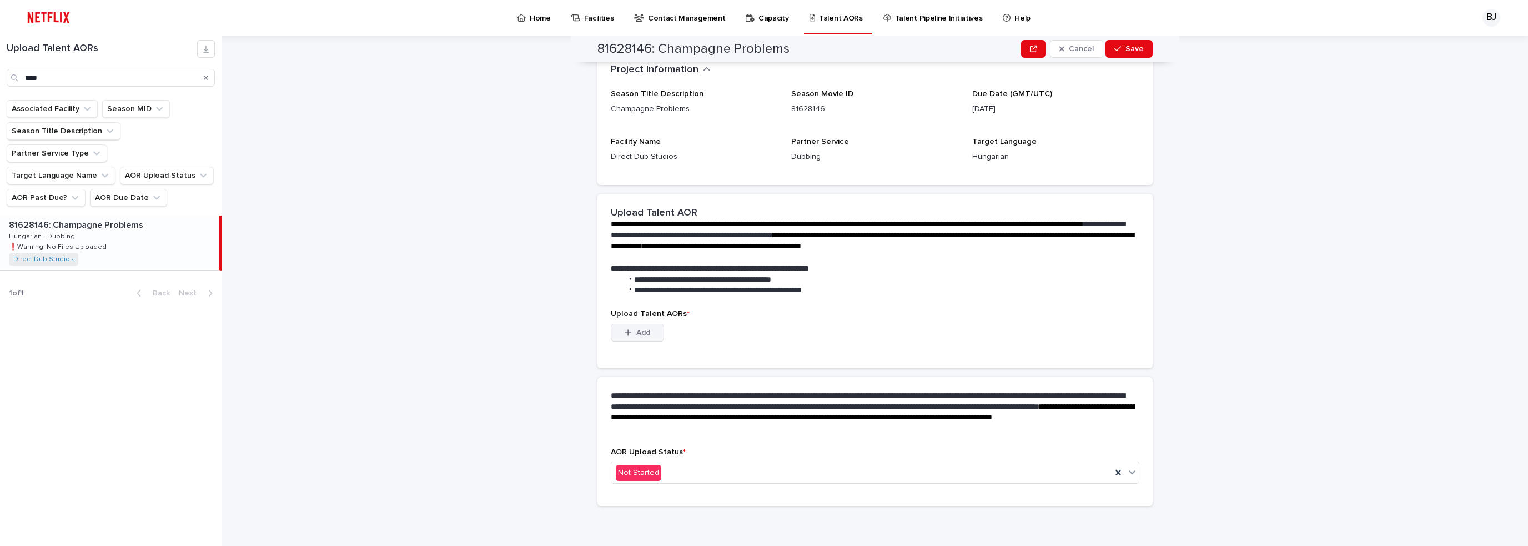
click at [636, 329] on span "Add" at bounding box center [643, 333] width 14 height 8
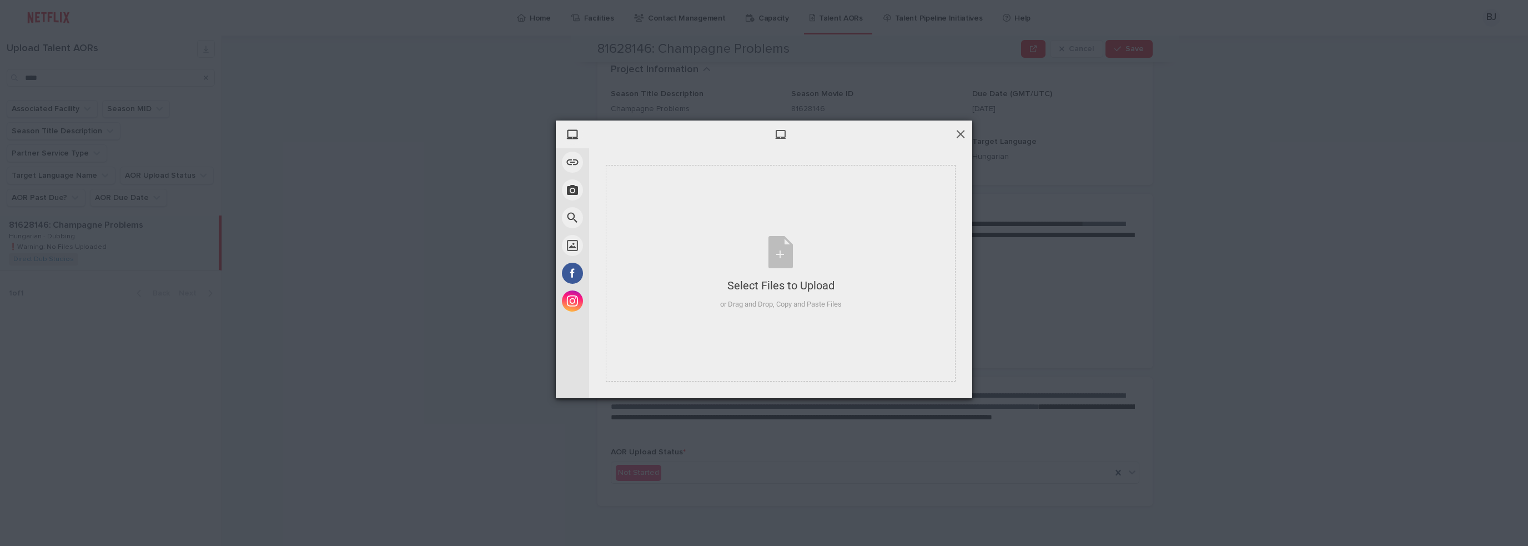
click at [964, 134] on span at bounding box center [961, 134] width 12 height 12
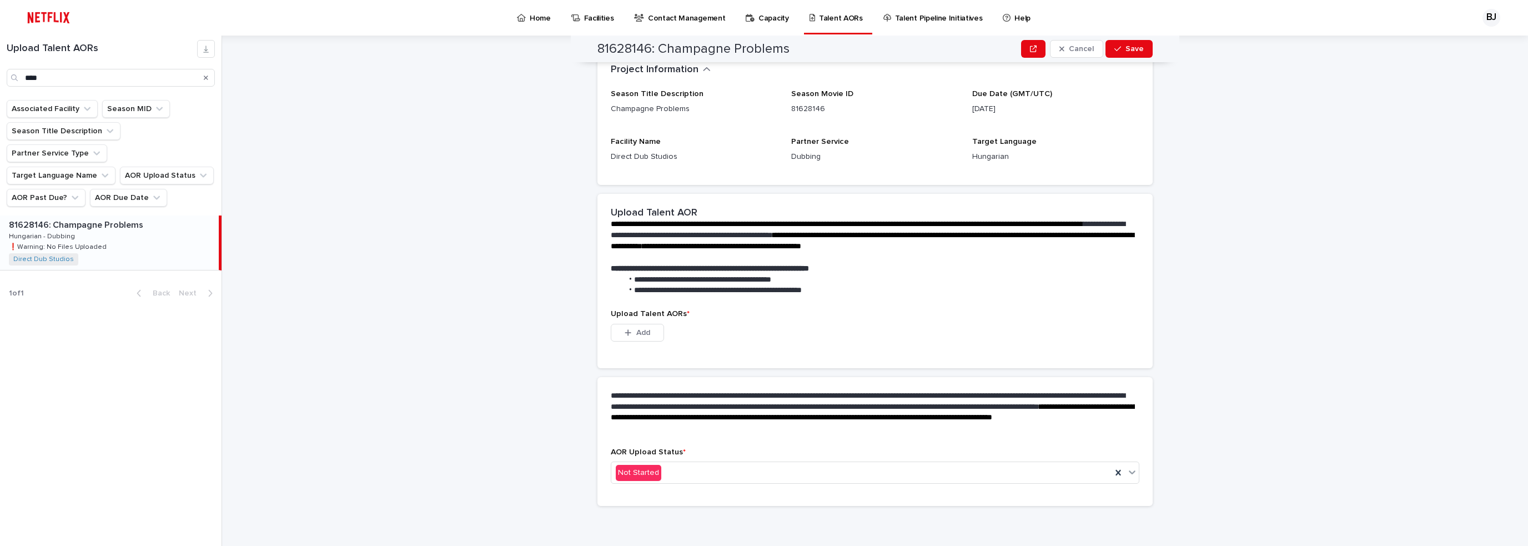
click at [439, 309] on div "**********" at bounding box center [881, 291] width 1293 height 510
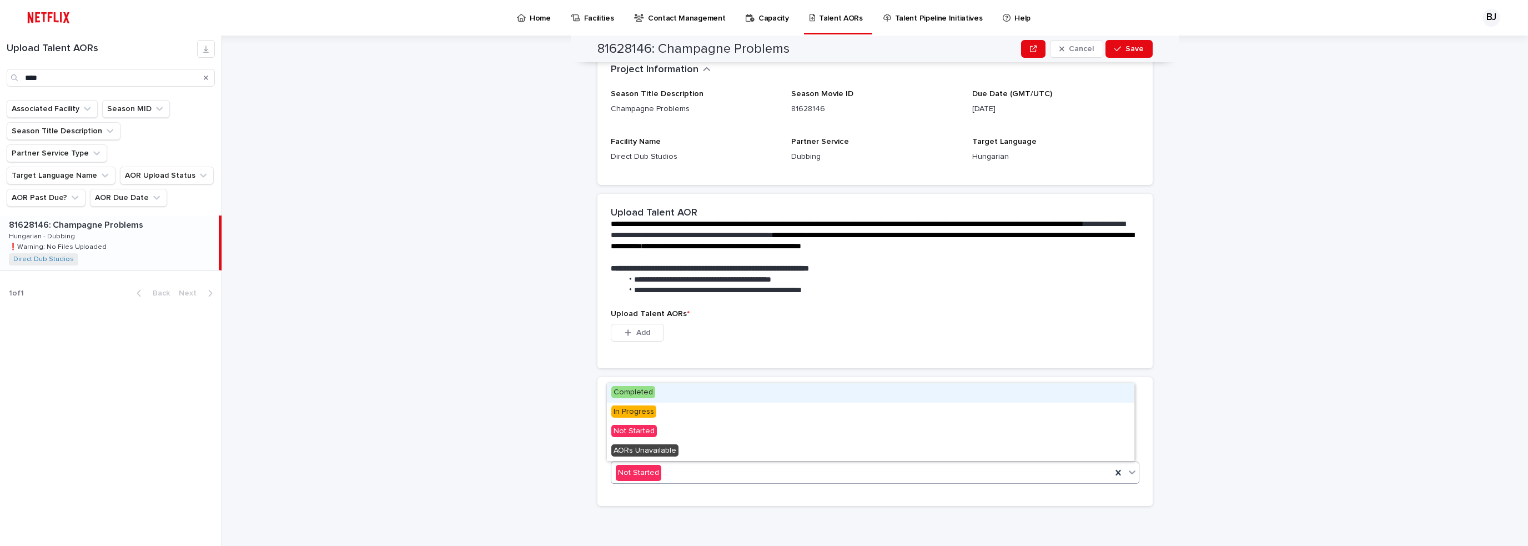
click at [791, 478] on div "Not Started" at bounding box center [861, 473] width 500 height 18
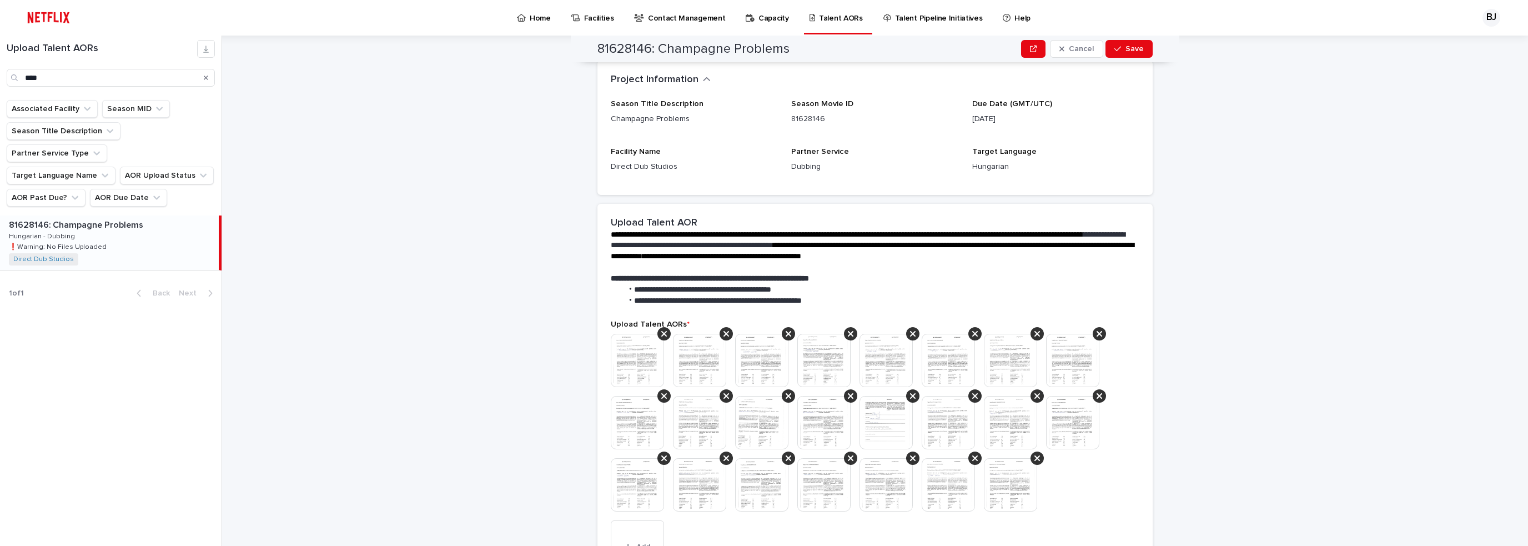
scroll to position [259, 0]
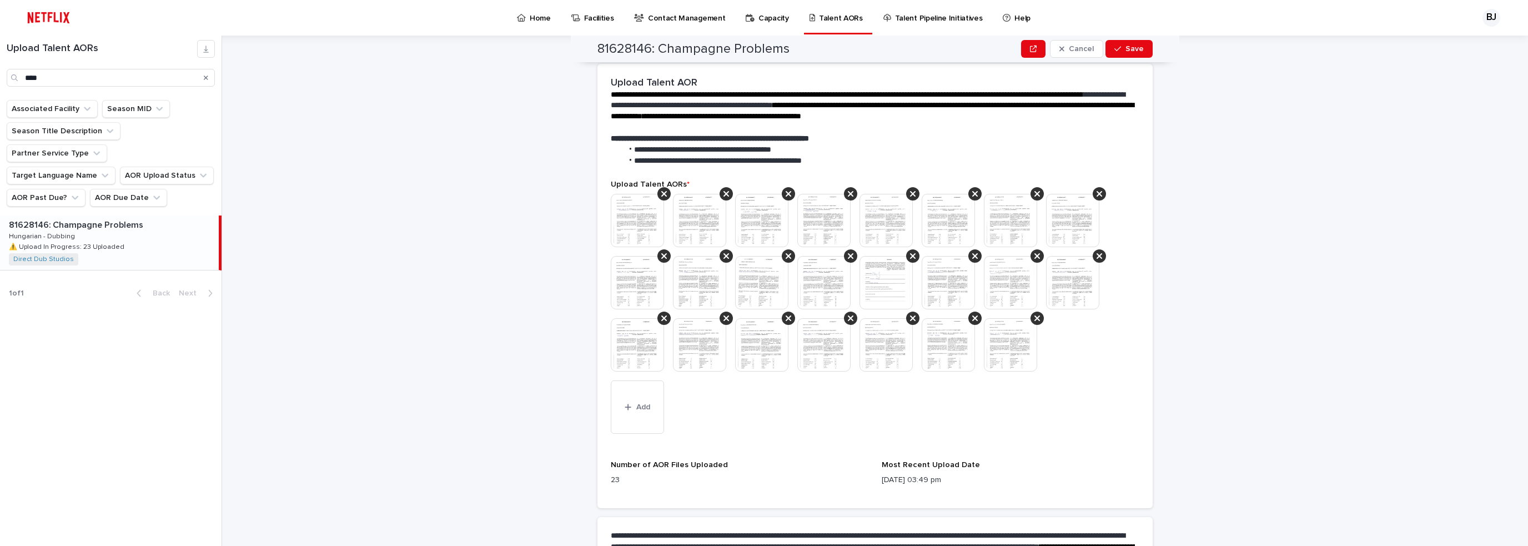
click at [353, 211] on div "**********" at bounding box center [881, 291] width 1293 height 510
click at [320, 233] on div "**********" at bounding box center [881, 291] width 1293 height 510
